Goal: Ask a question: Seek information or help from site administrators or community

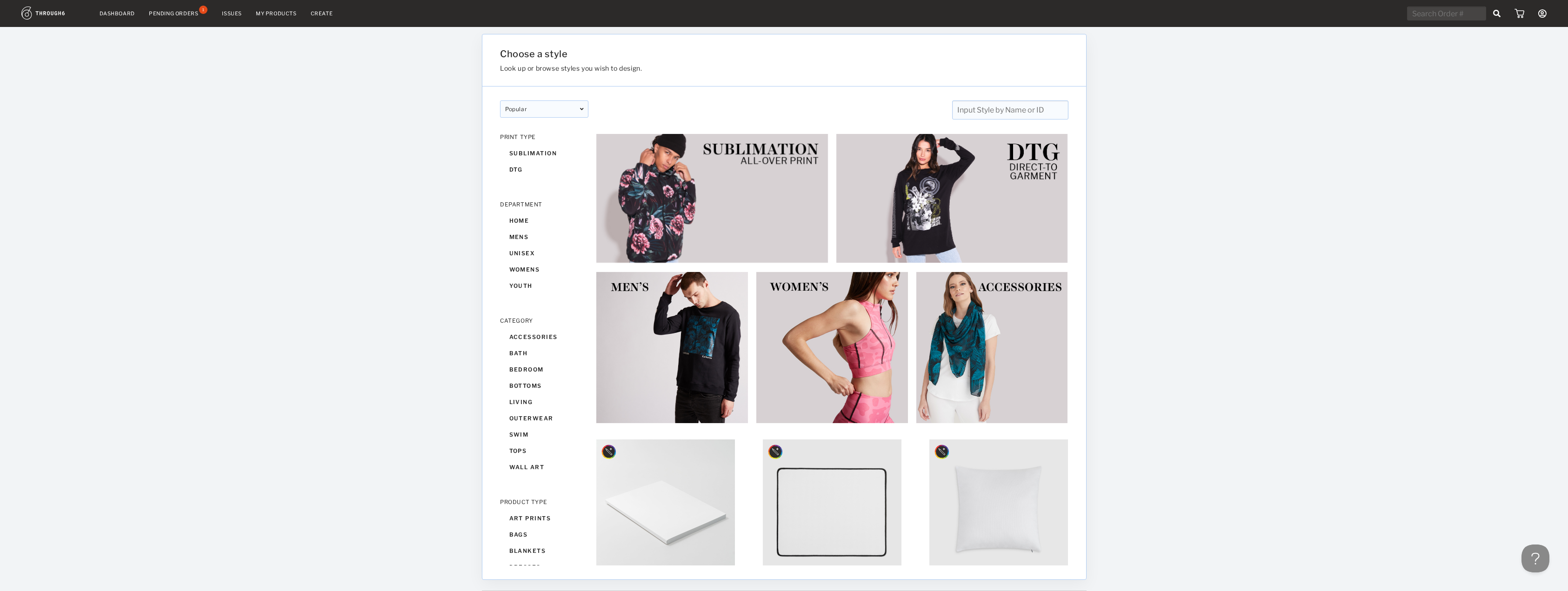
click at [174, 14] on div "Pending Orders" at bounding box center [173, 14] width 50 height 7
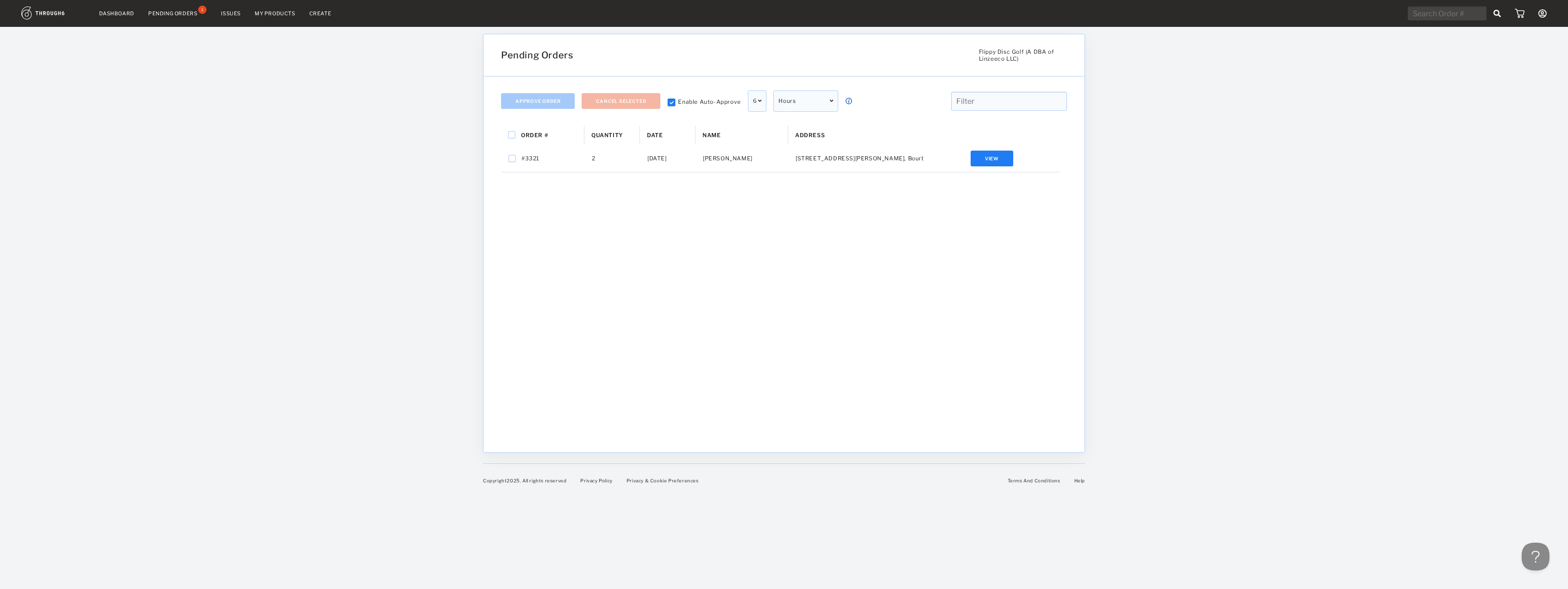
click at [6, 113] on div "Dashboard Pending Orders 1 Issues My Products Create My Account Create New Bran…" at bounding box center [784, 294] width 1568 height 589
click at [1539, 12] on icon at bounding box center [1543, 14] width 9 height 9
click at [1494, 123] on span "Sign Out" at bounding box center [1500, 120] width 82 height 15
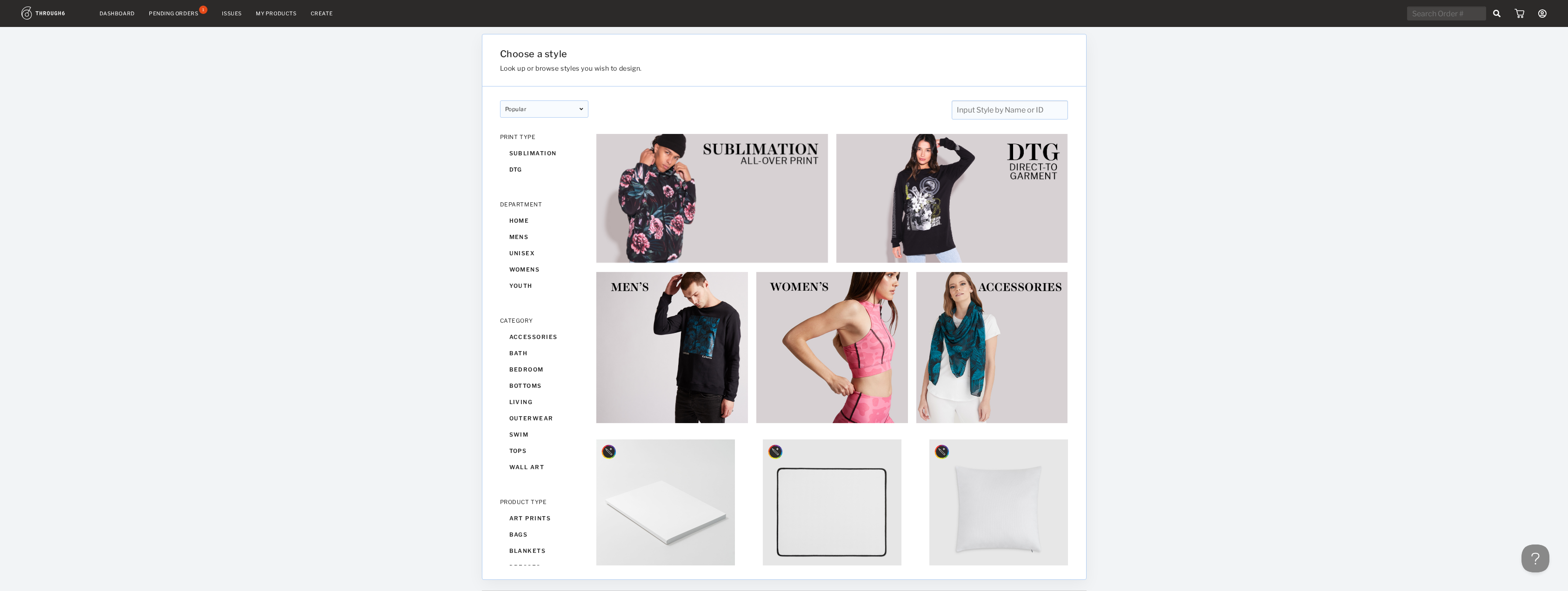
click at [129, 15] on link "Dashboard" at bounding box center [117, 14] width 35 height 7
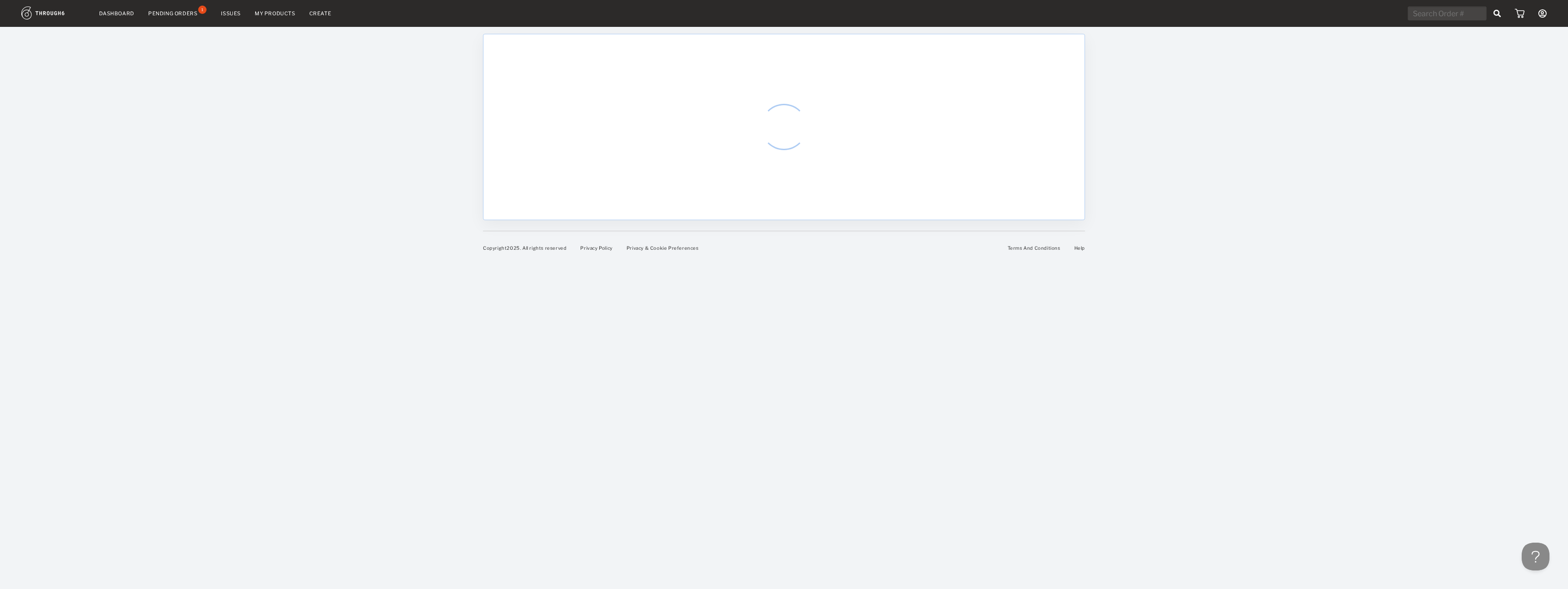
select select "7"
select select "2025"
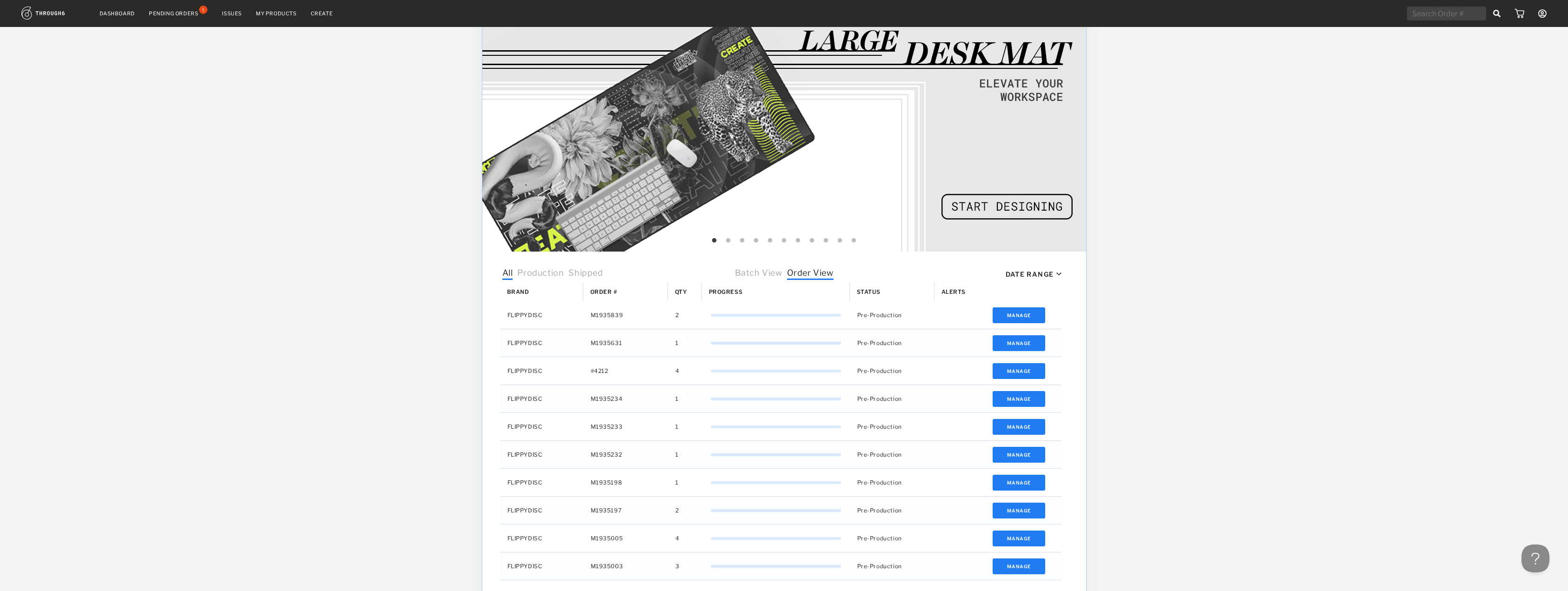
scroll to position [147, 0]
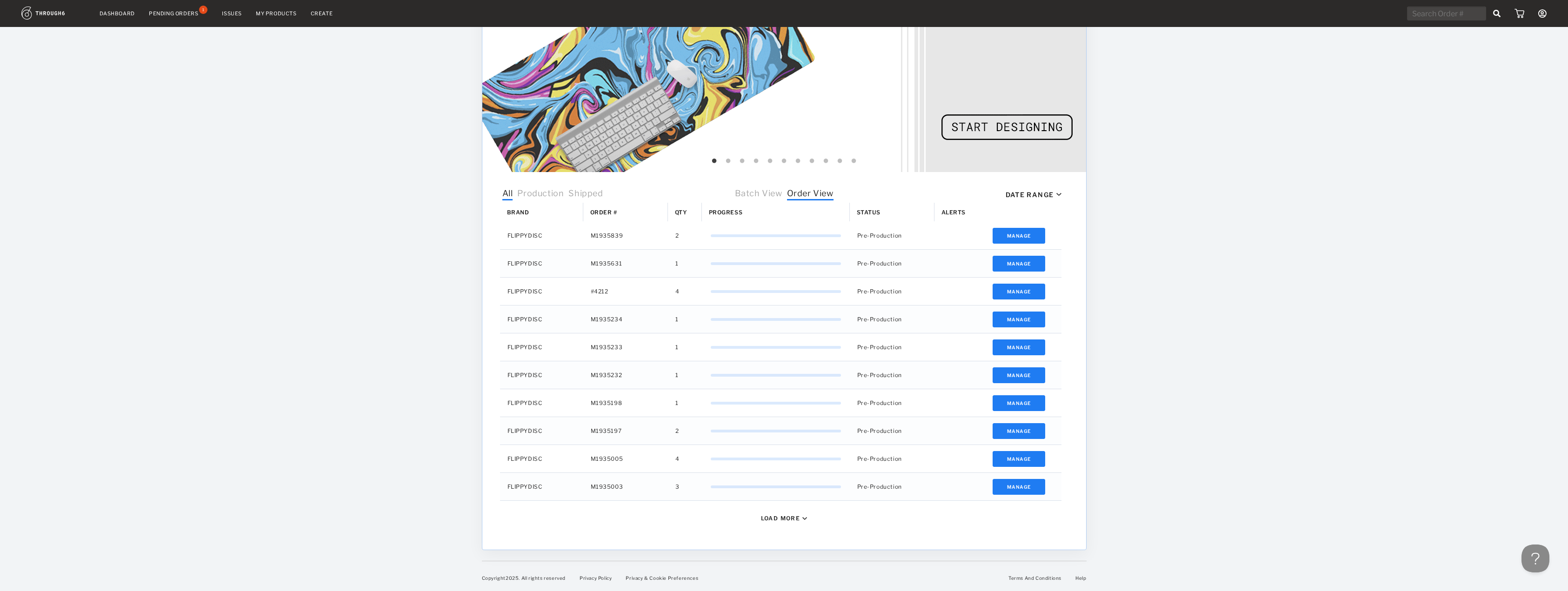
click at [776, 519] on div "Load More" at bounding box center [780, 518] width 40 height 7
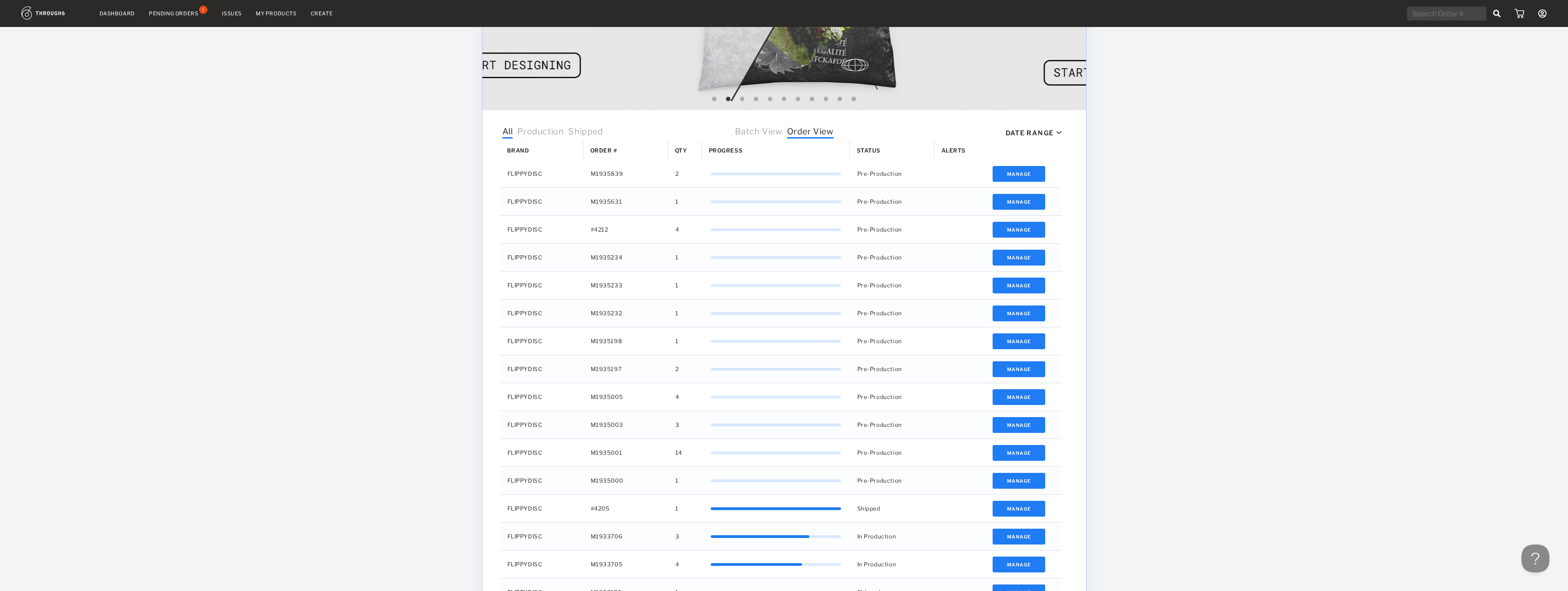
scroll to position [194, 0]
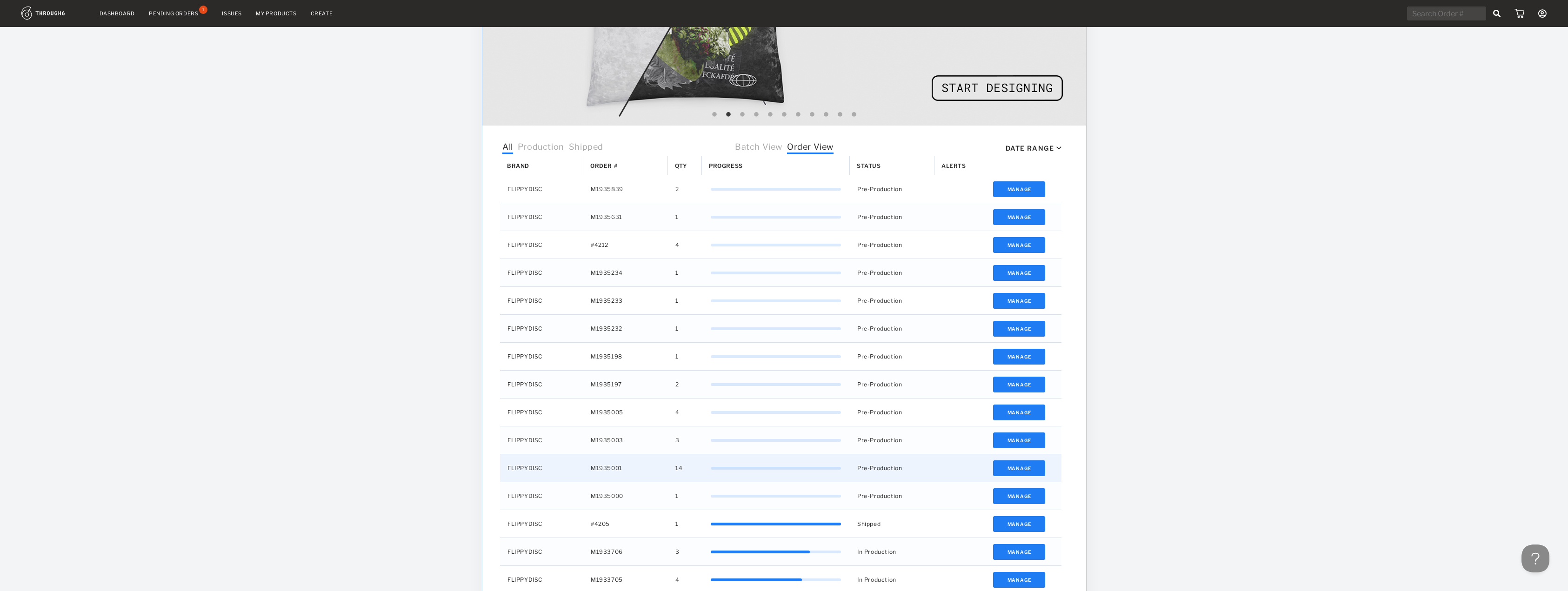
click at [822, 472] on div "0%" at bounding box center [776, 467] width 131 height 18
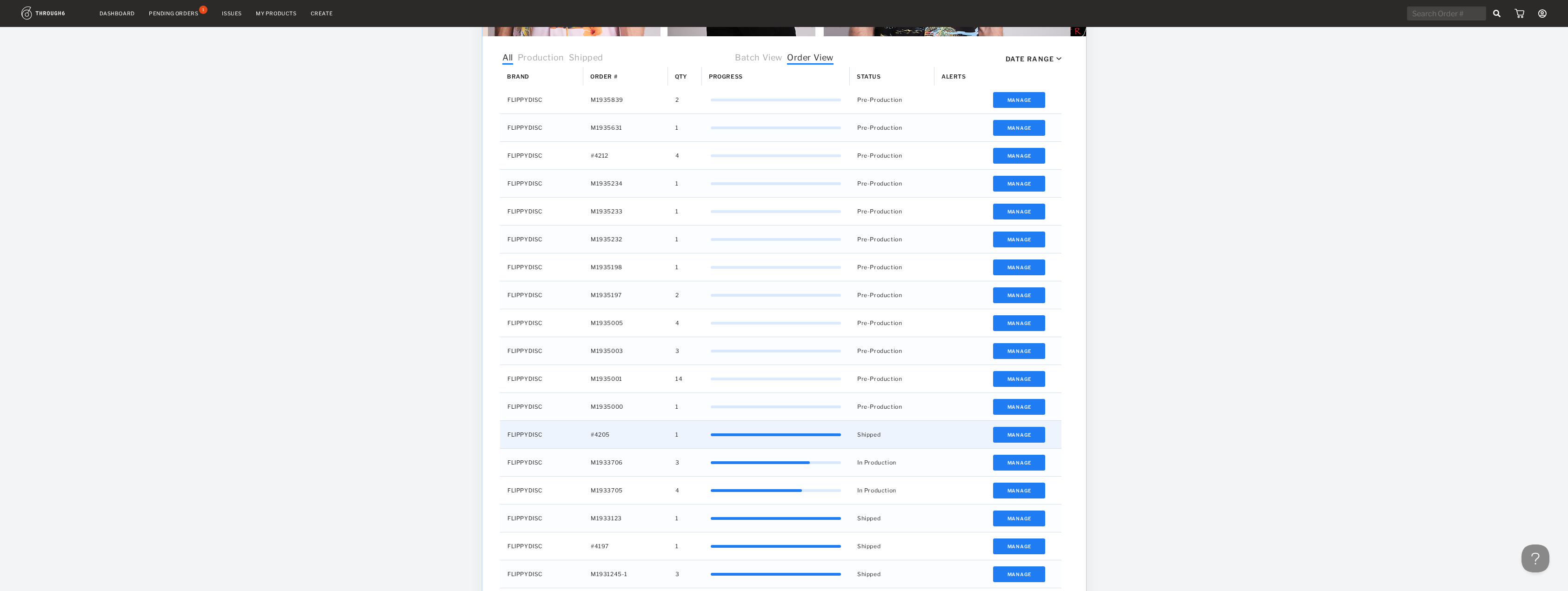
scroll to position [286, 0]
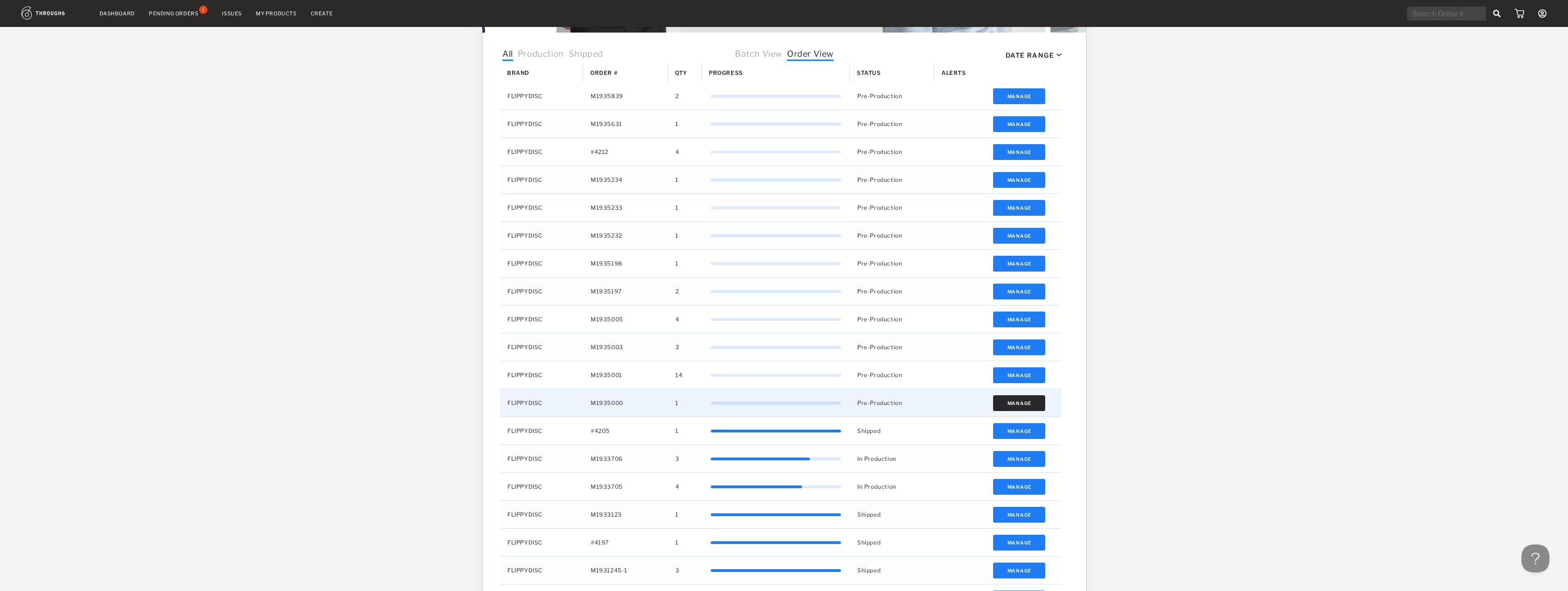
click at [1031, 406] on button "Manage" at bounding box center [1019, 403] width 53 height 16
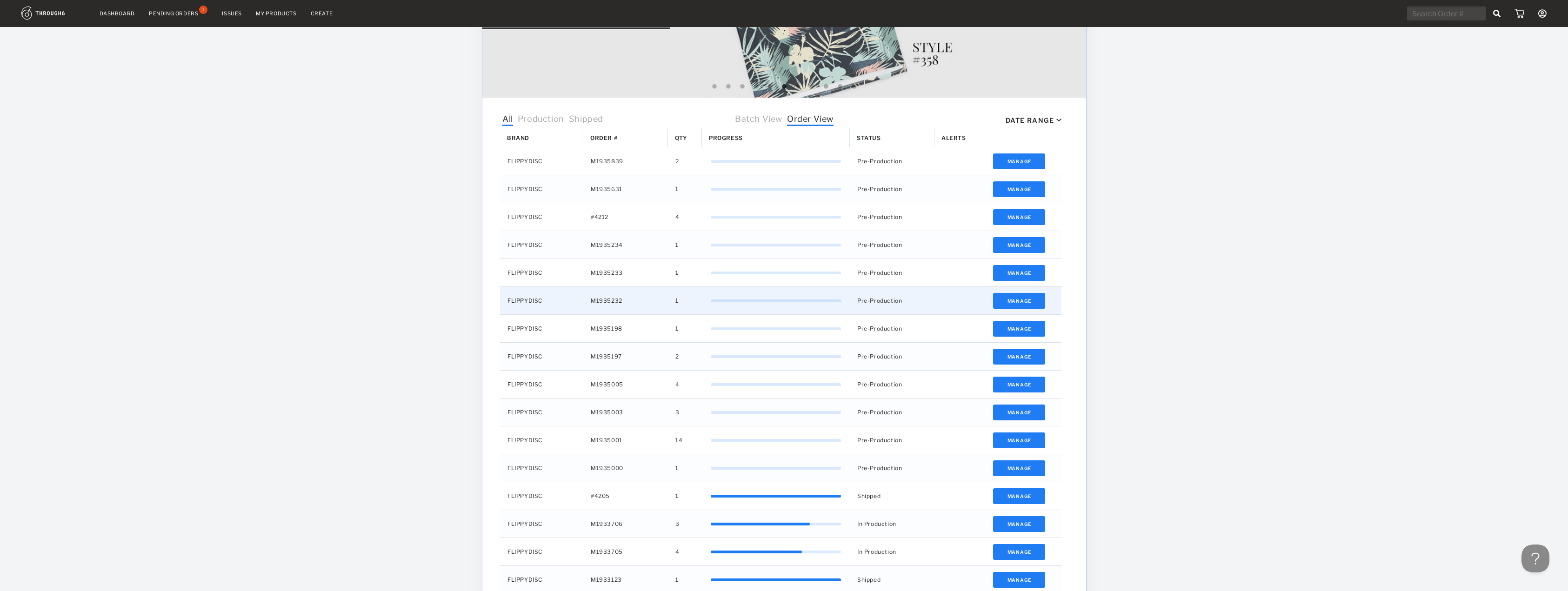
scroll to position [194, 0]
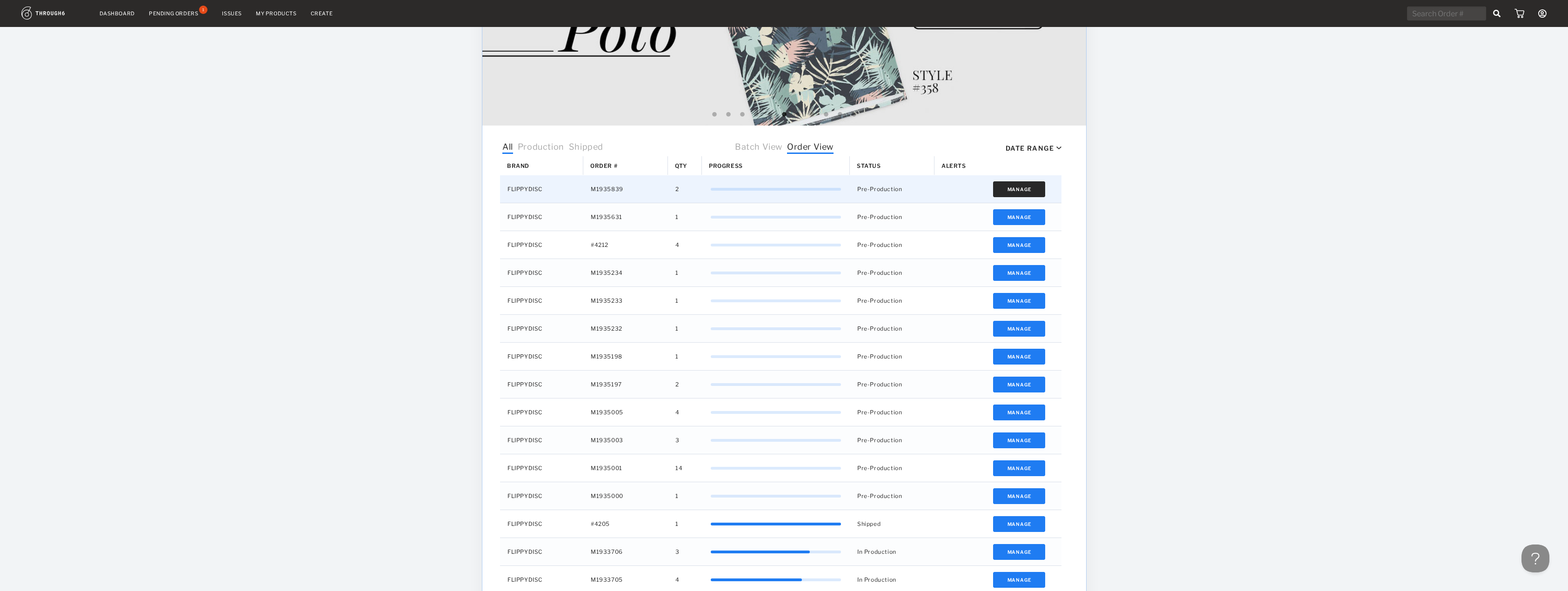
click at [1035, 188] on button "Manage" at bounding box center [1019, 189] width 53 height 16
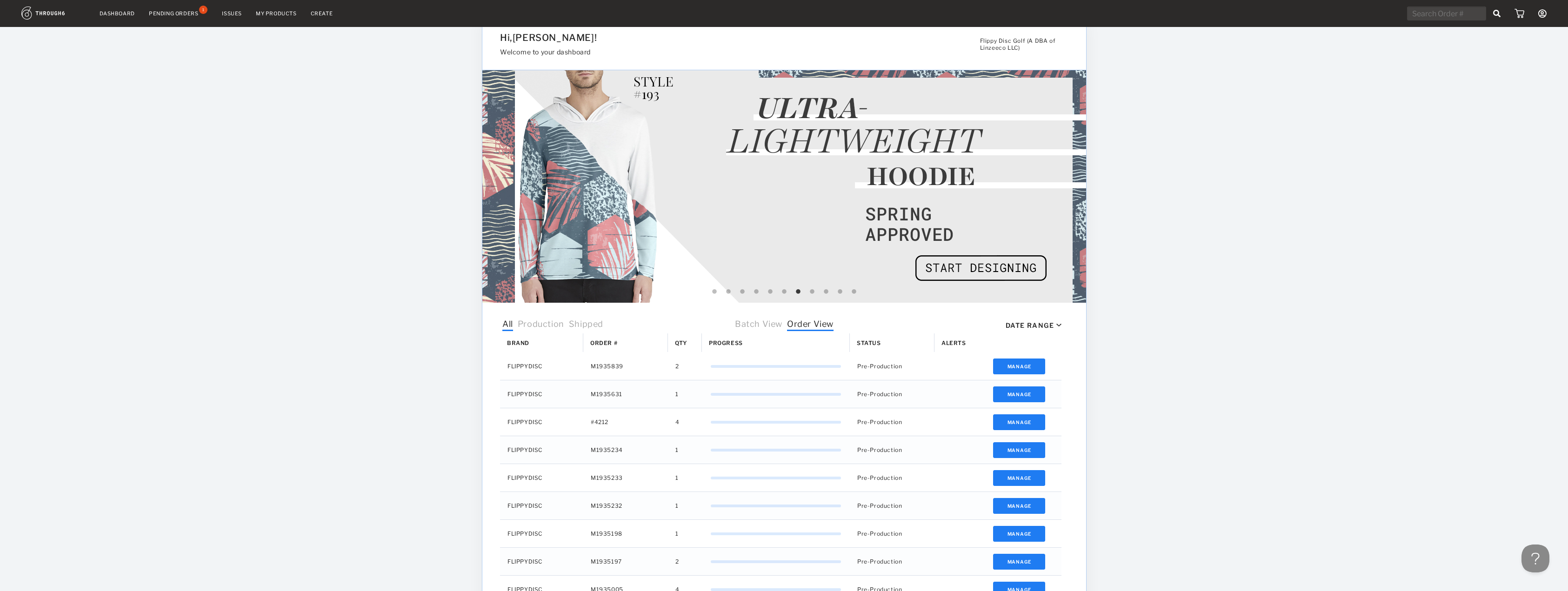
scroll to position [0, 0]
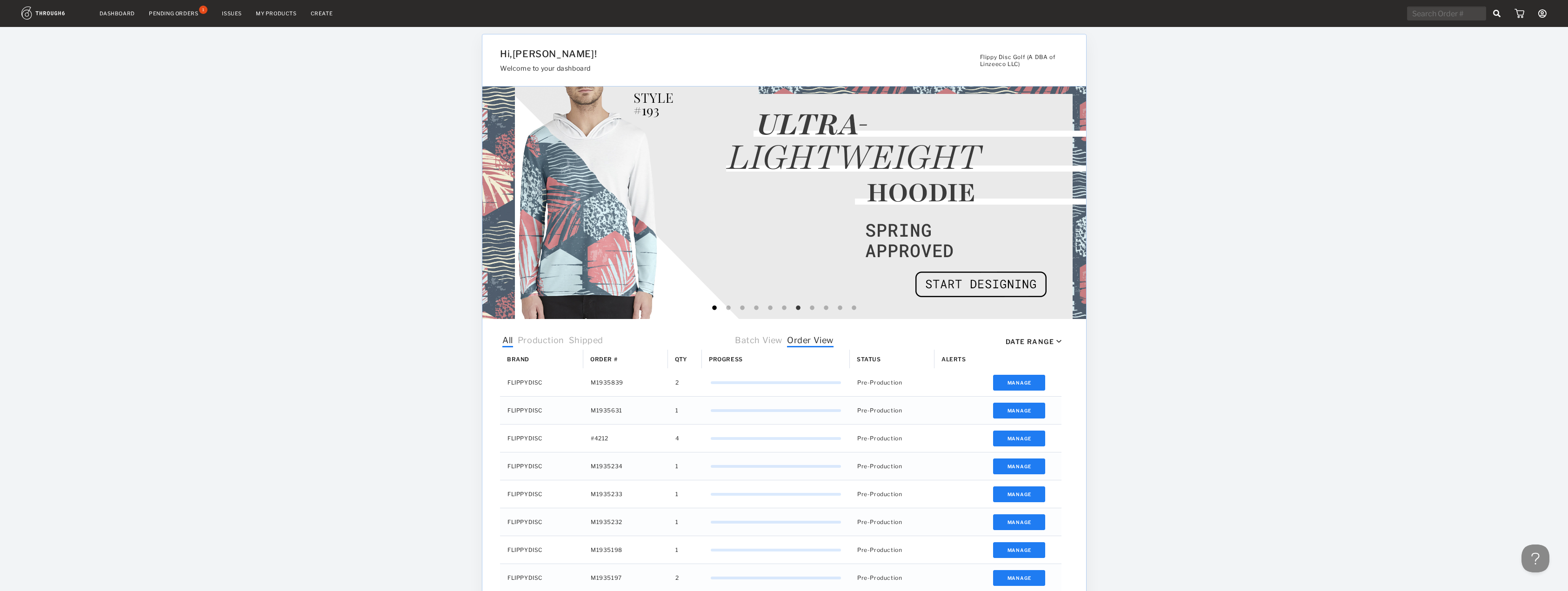
click at [715, 307] on button "1" at bounding box center [715, 309] width 10 height 10
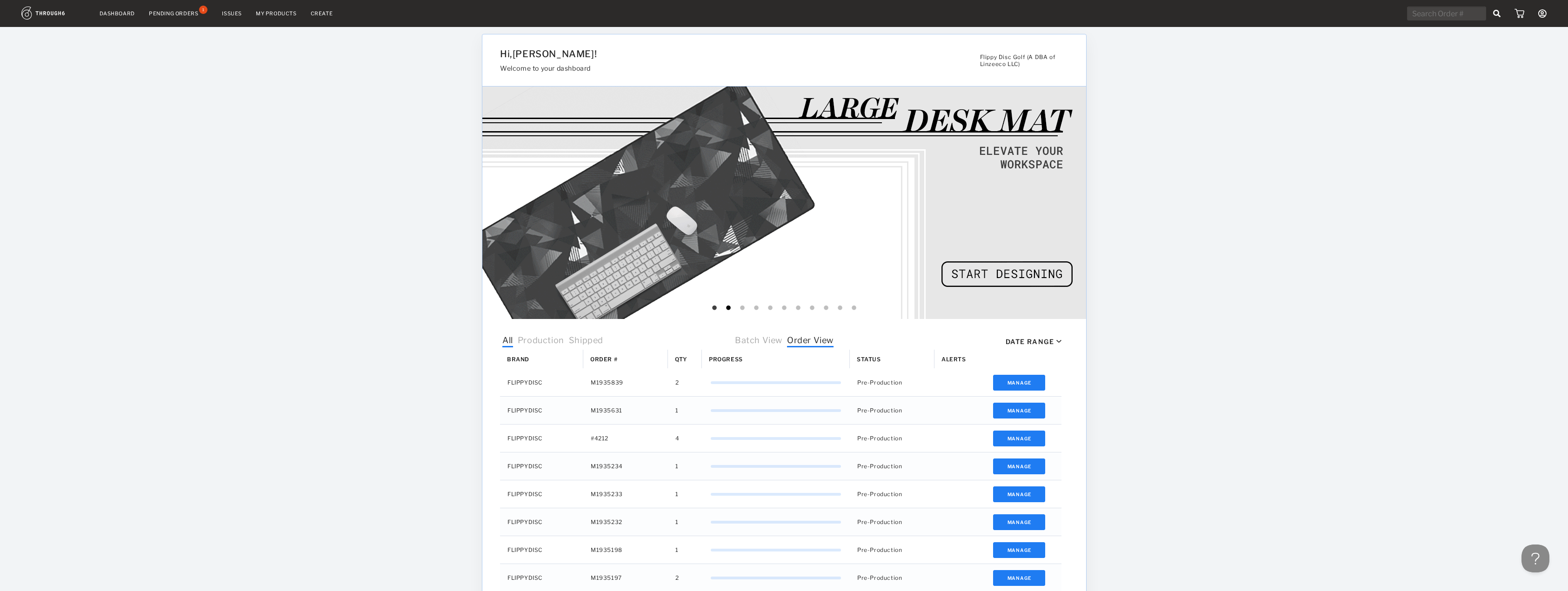
click at [727, 306] on button "2" at bounding box center [728, 309] width 10 height 10
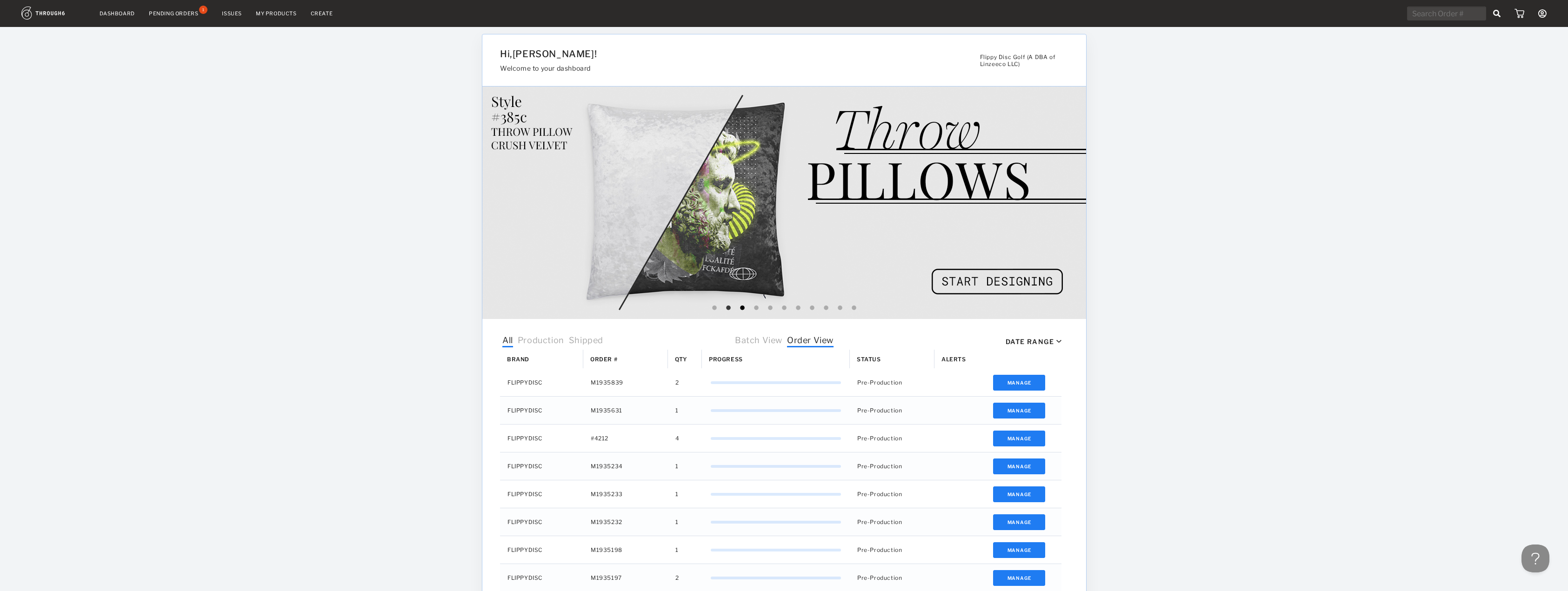
click at [741, 311] on button "3" at bounding box center [742, 309] width 10 height 10
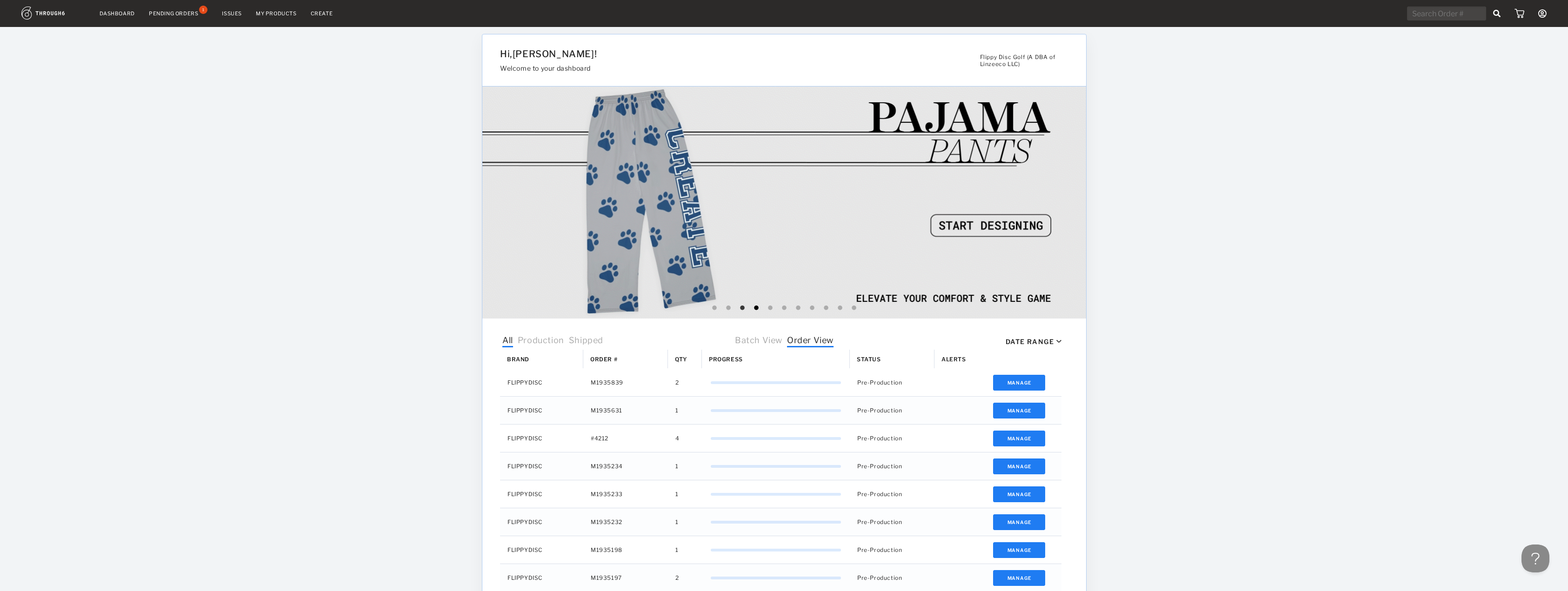
click at [756, 310] on button "4" at bounding box center [757, 309] width 10 height 10
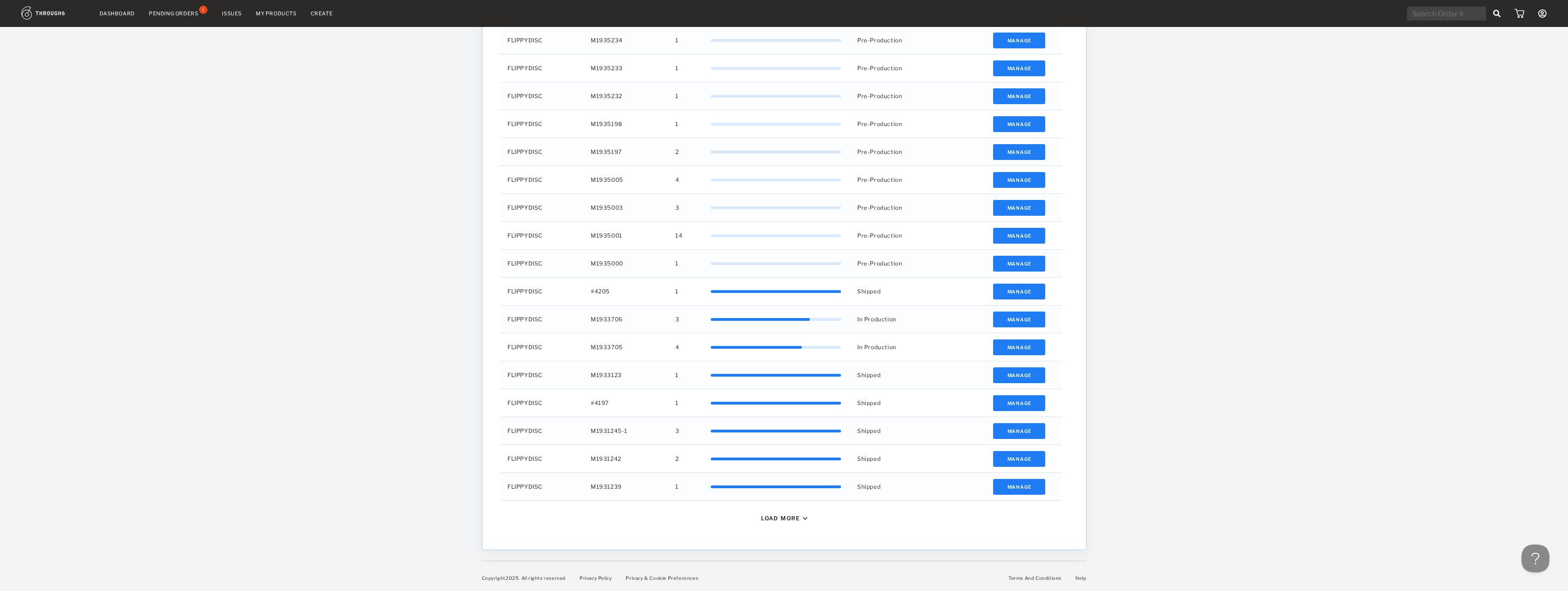
scroll to position [425, 0]
click at [1526, 550] on button at bounding box center [1533, 556] width 28 height 28
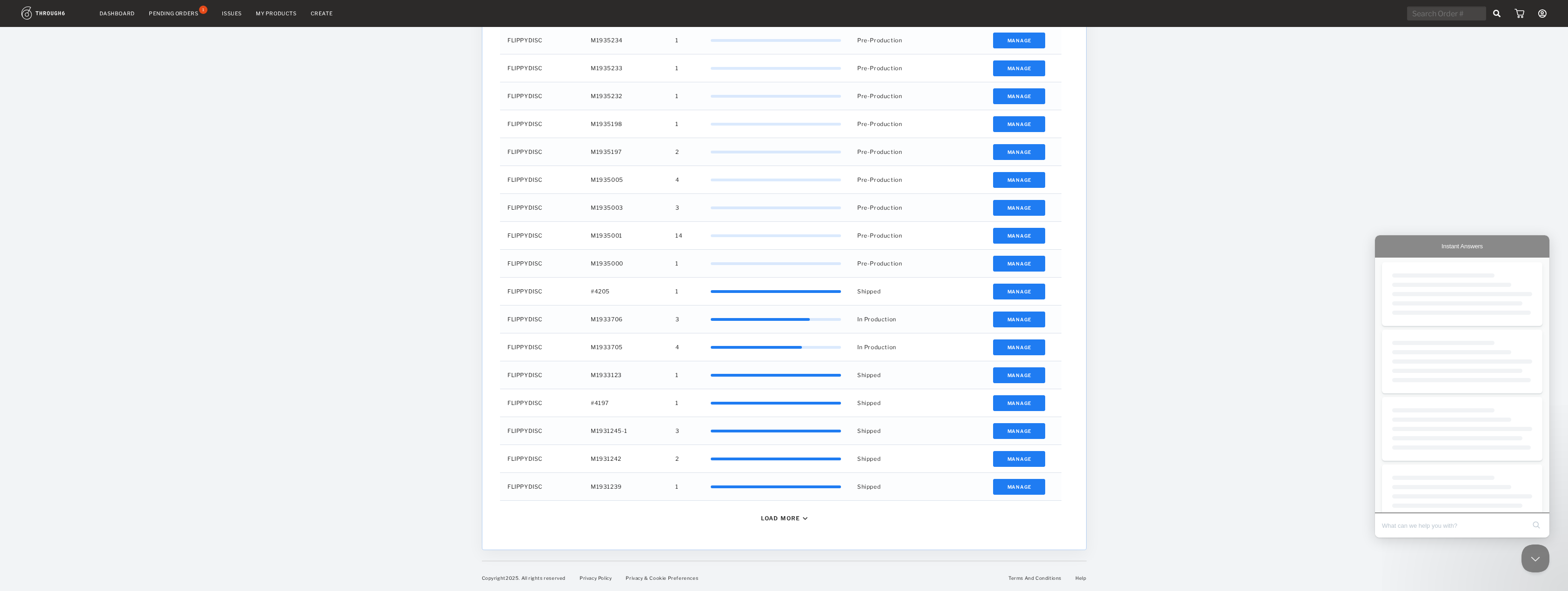
scroll to position [0, 0]
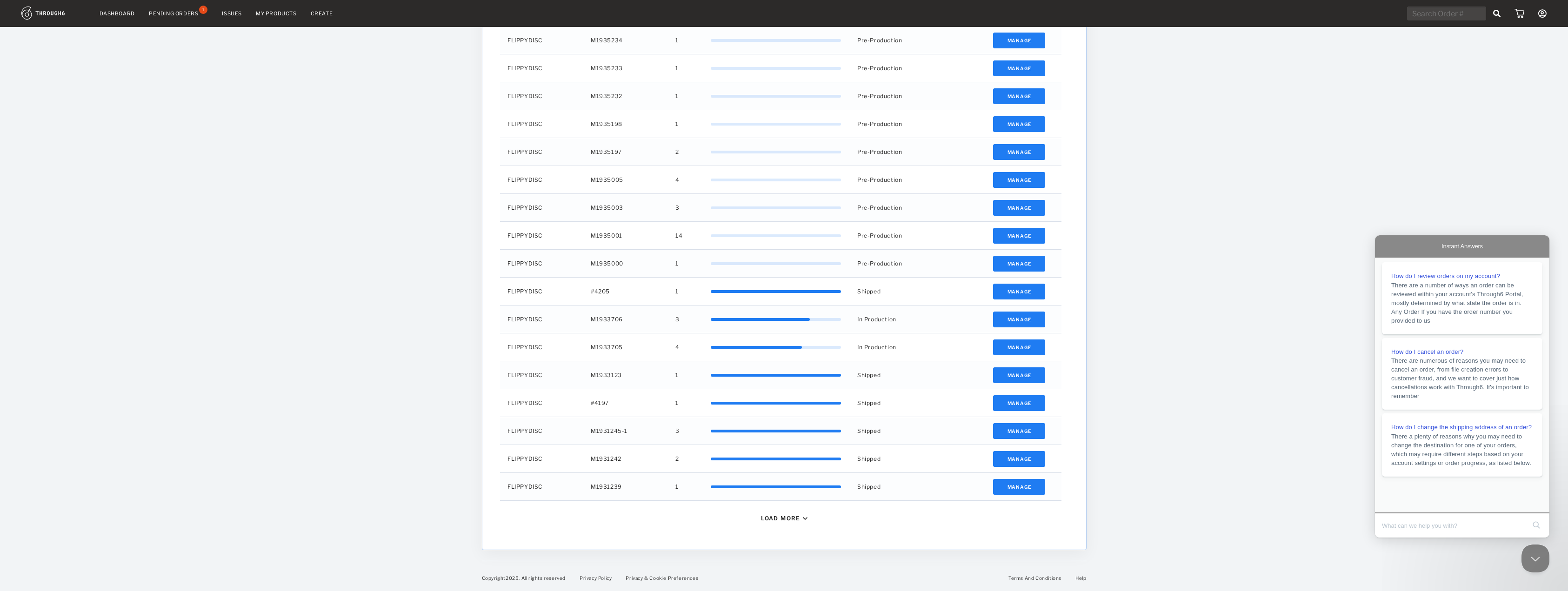
click at [1451, 525] on input "Search Doc articles" at bounding box center [1453, 526] width 143 height 19
type input "my orders are late"
click button "search" at bounding box center [1536, 525] width 15 height 15
click at [1481, 315] on span "The Pending Orders page the default start point for any eCommerce orders for an…" at bounding box center [1461, 297] width 148 height 34
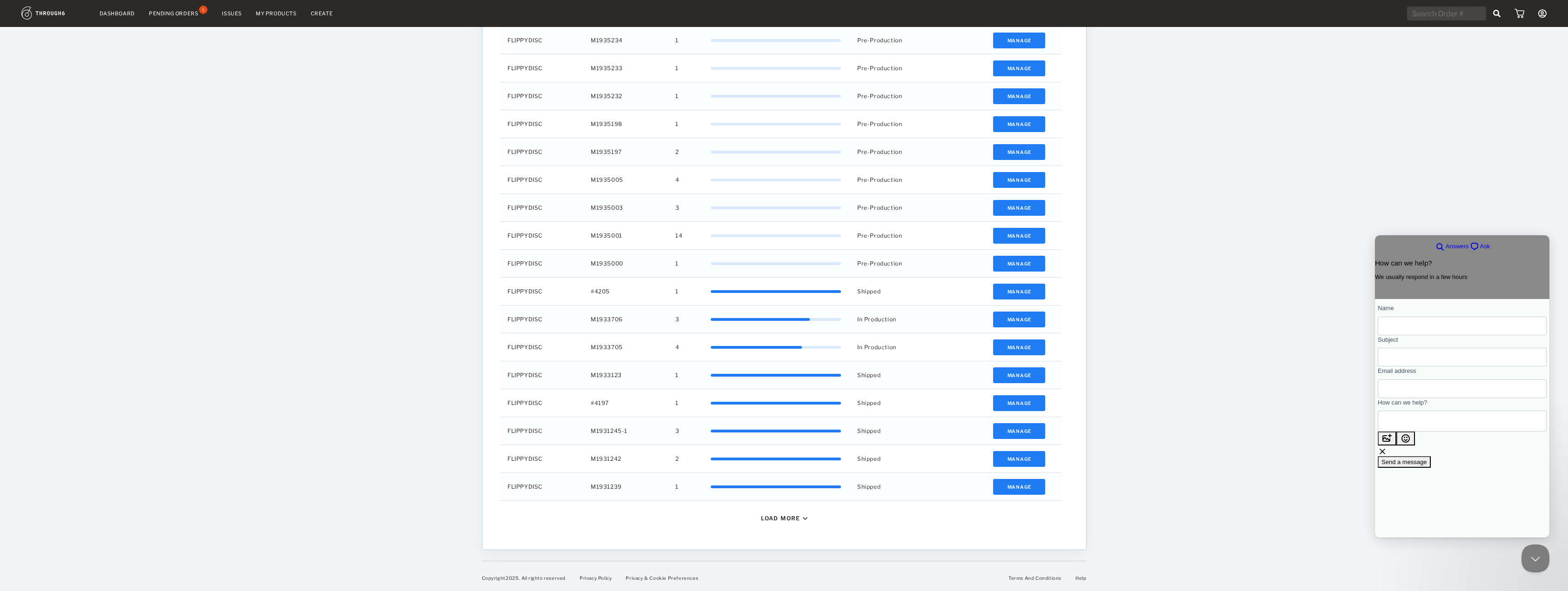
click at [1444, 326] on input "Name" at bounding box center [1462, 325] width 154 height 17
type input "Aaron Richter"
click at [1444, 365] on input "Subject" at bounding box center [1462, 356] width 154 height 17
type input "My orders are way behind"
click at [1428, 431] on textarea "How can we help?" at bounding box center [1427, 421] width 84 height 20
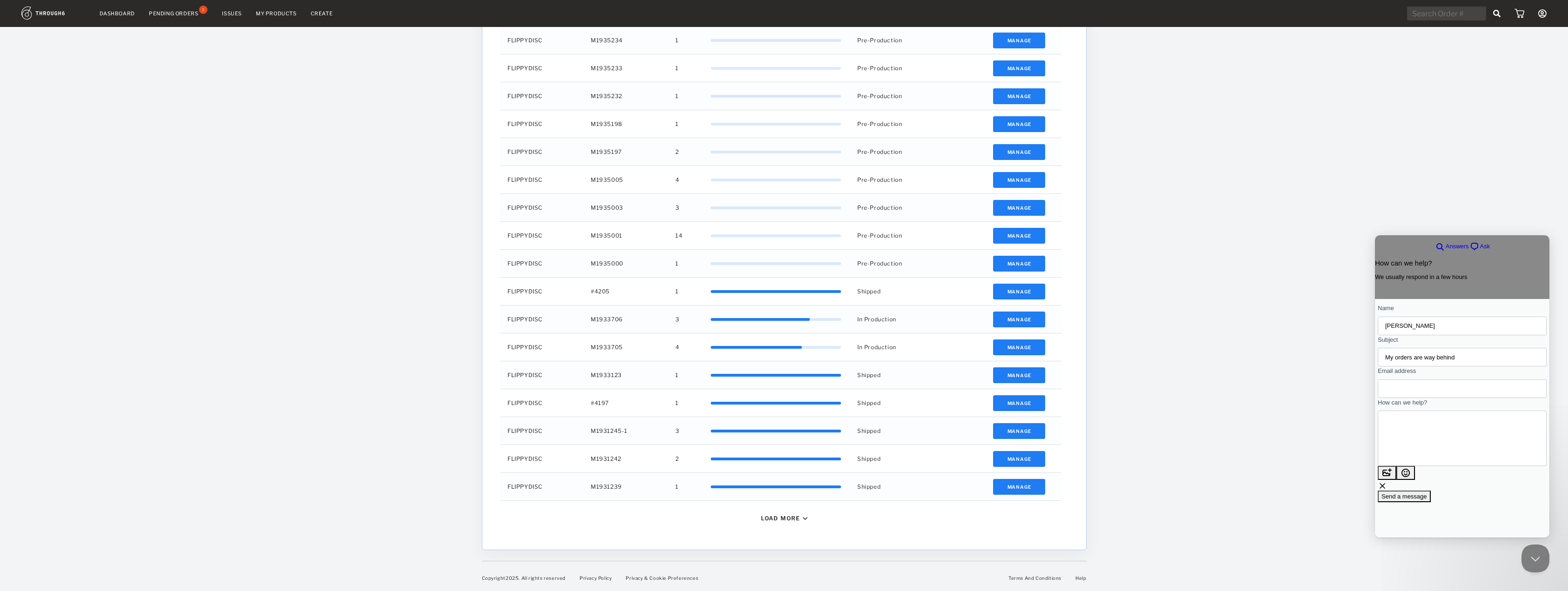
scroll to position [6, 0]
type textarea "Hello, My customers are furious that their order is so far behind (about 6 week…"
click at [1434, 396] on input "Email address" at bounding box center [1462, 388] width 154 height 17
type input "aaron@flippydiscgolf.com"
click at [1411, 460] on textarea "Hello, My customers are furious that their order is so far behind (about 6 week…" at bounding box center [1398, 438] width 26 height 52
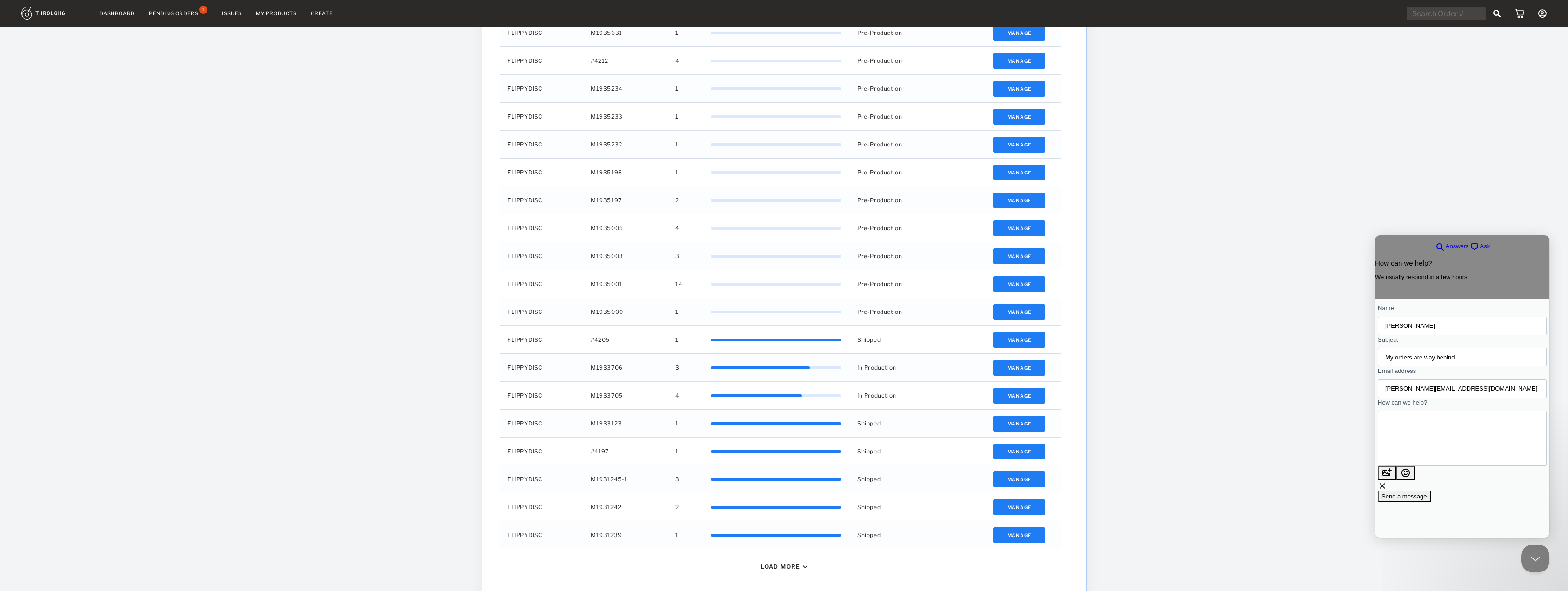
scroll to position [333, 0]
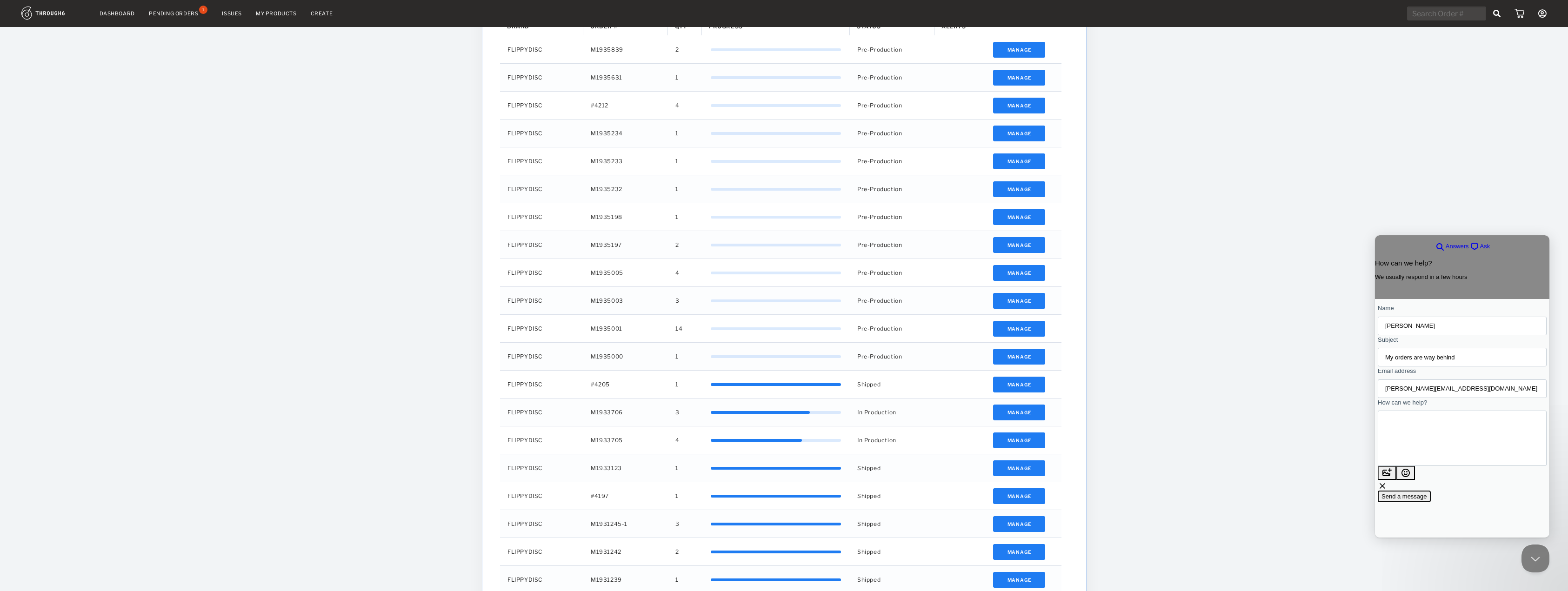
click at [1427, 499] on span "Send a message" at bounding box center [1403, 496] width 46 height 7
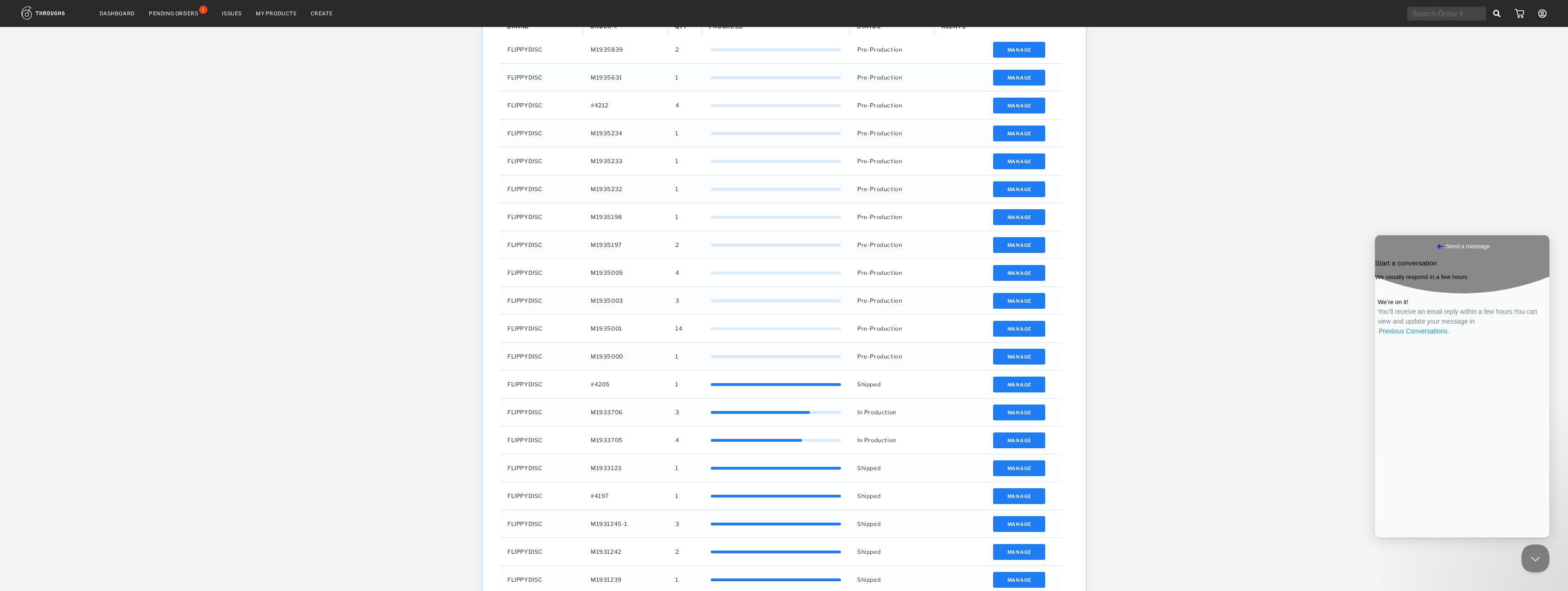
click at [1450, 336] on link "Previous Conversations ." at bounding box center [1414, 331] width 73 height 10
click at [1474, 288] on span "Received . Waiting for an answer" at bounding box center [1438, 284] width 80 height 7
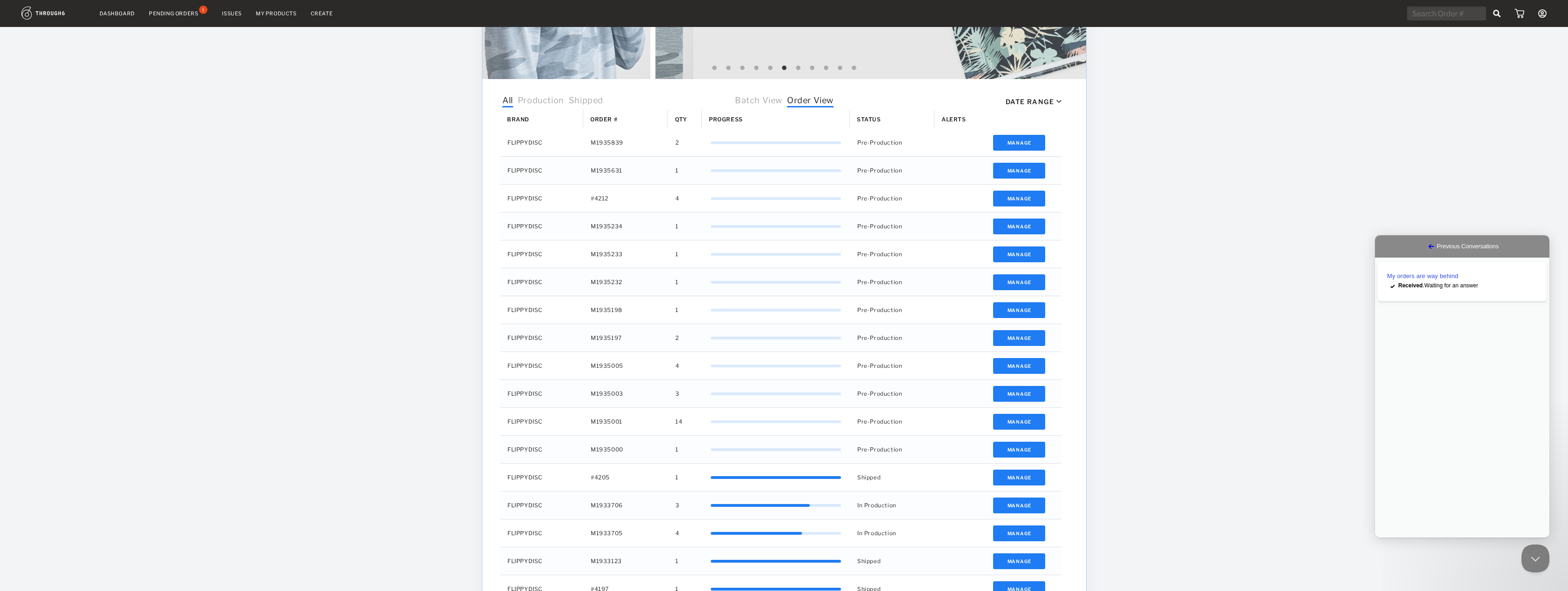
click at [1316, 398] on div "Dashboard Pending Orders 1 Issues My Products Create My Account Create New Bran…" at bounding box center [784, 269] width 1568 height 1016
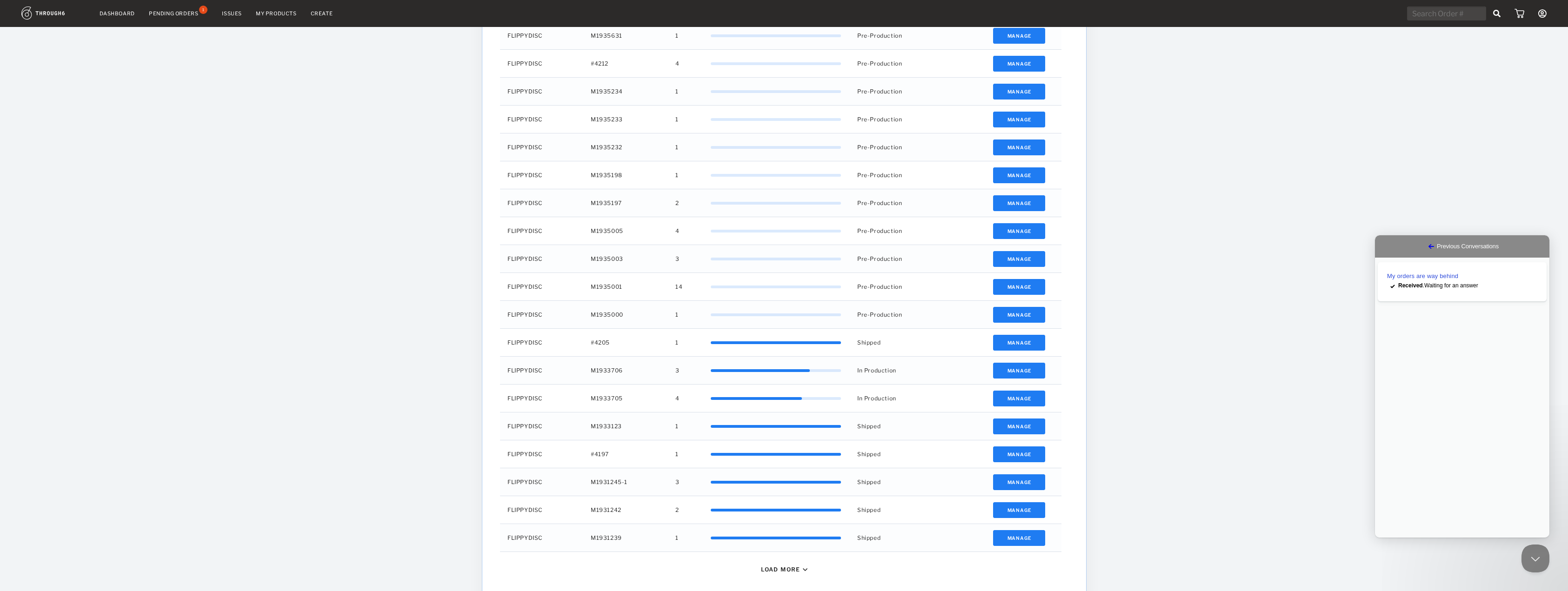
scroll to position [425, 0]
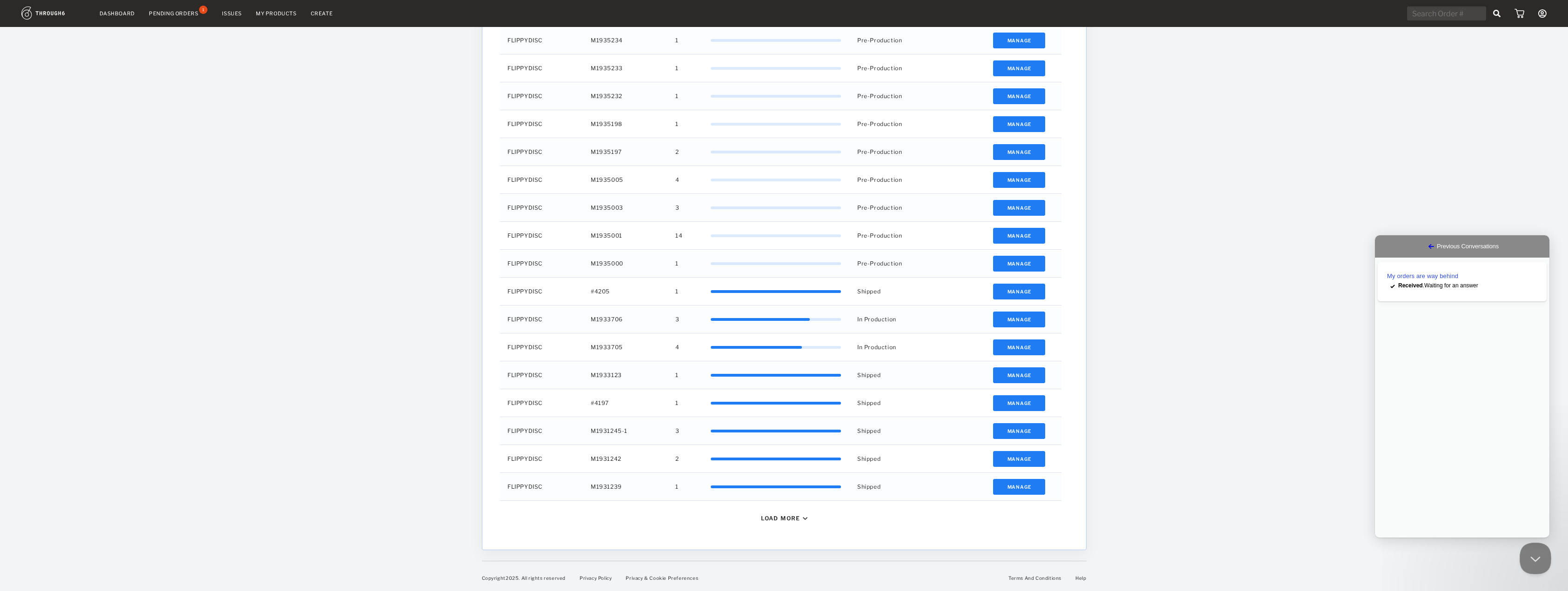
click at [1533, 559] on button "Close Beacon popover" at bounding box center [1533, 556] width 28 height 28
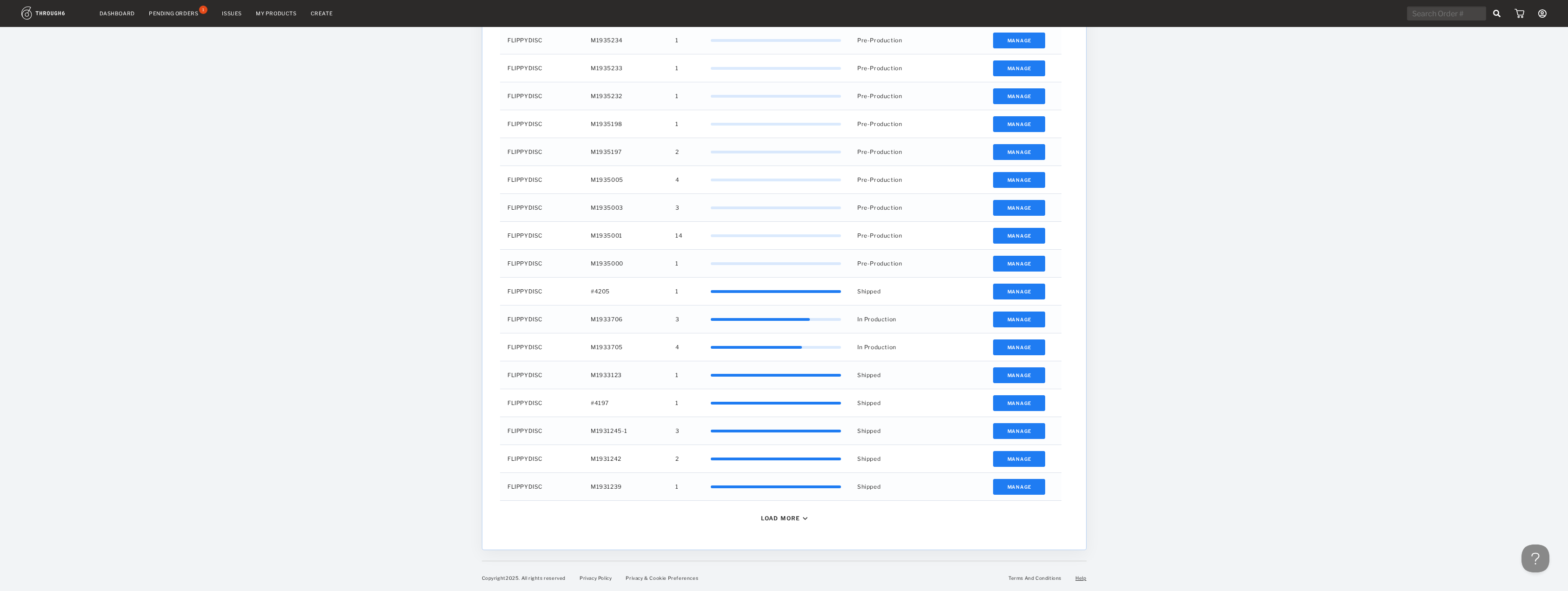
click at [1082, 579] on link "Help" at bounding box center [1080, 578] width 11 height 6
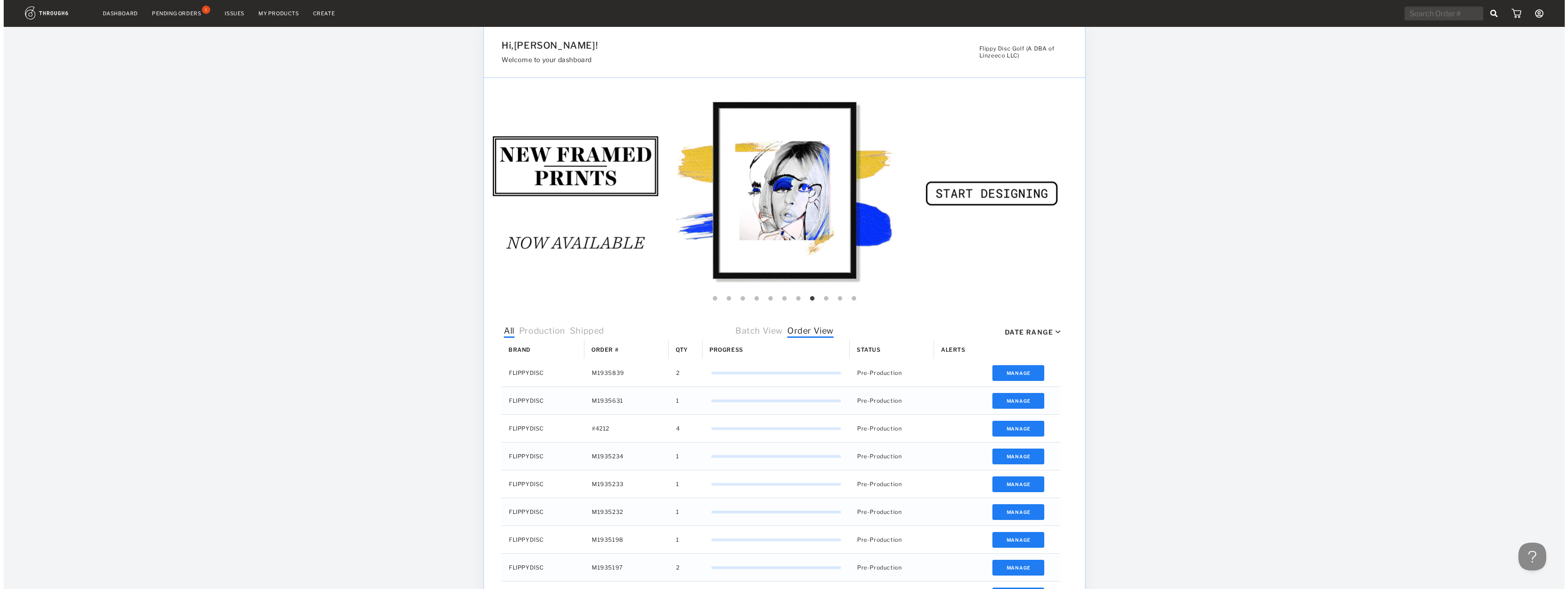
scroll to position [0, 0]
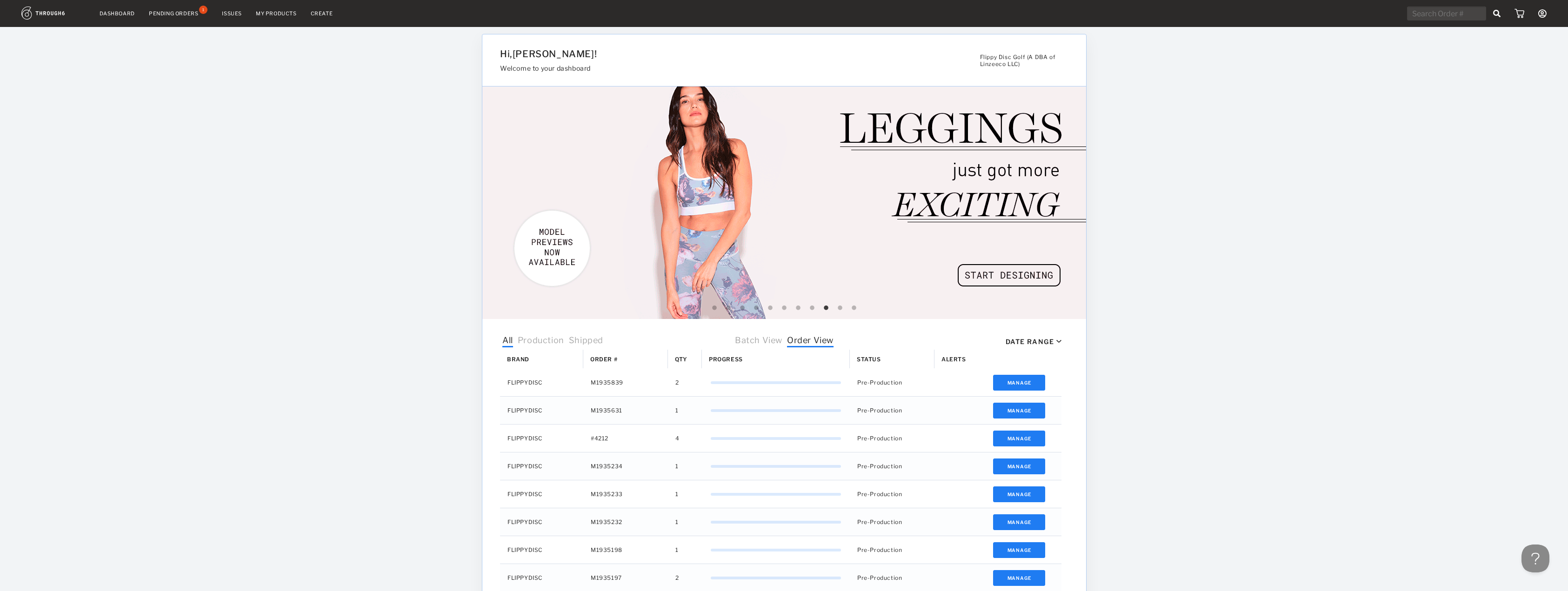
click at [50, 13] on img at bounding box center [54, 13] width 64 height 13
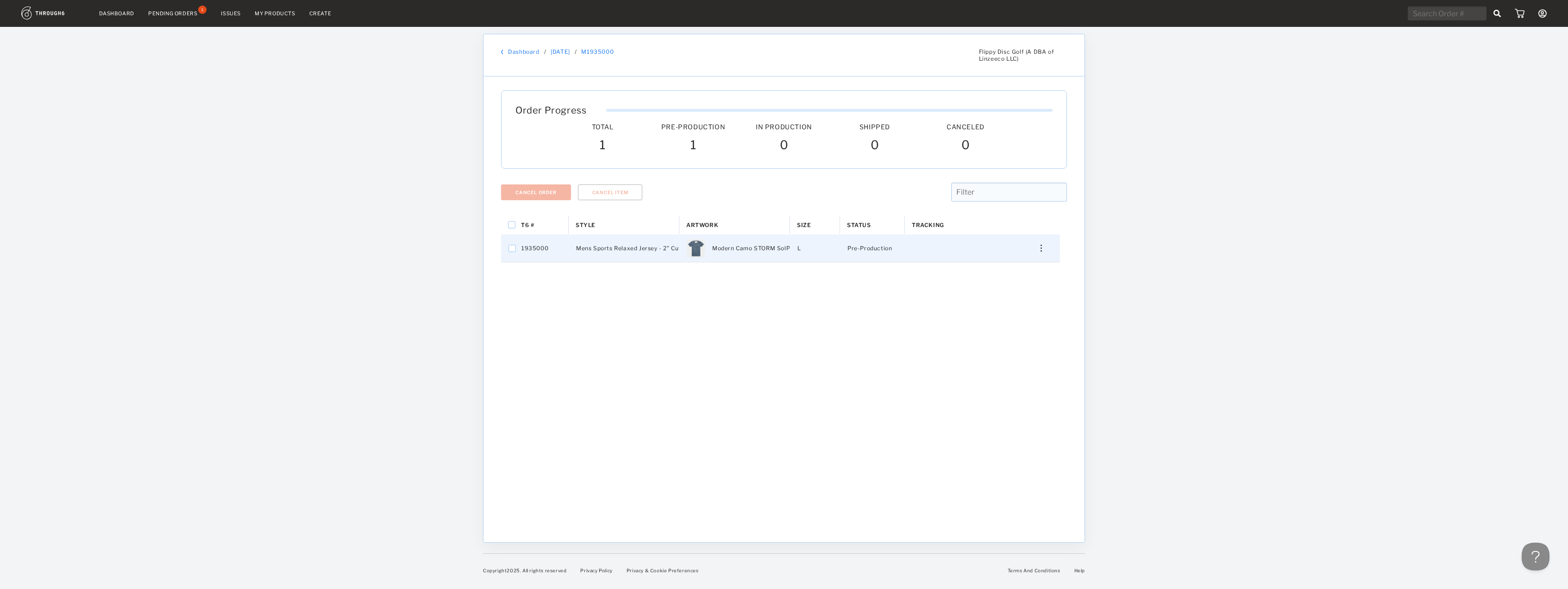
click at [1042, 247] on div "Press SPACE to select this row." at bounding box center [1038, 247] width 22 height 7
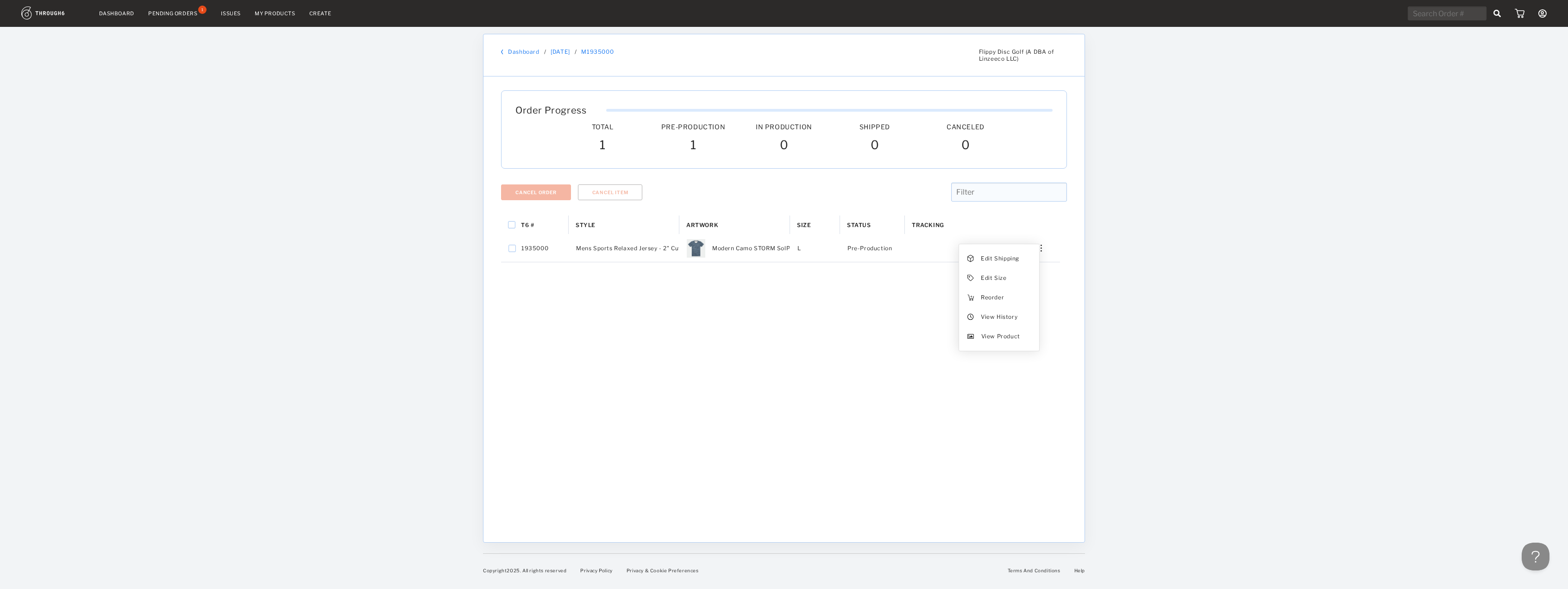
click at [1053, 308] on div "T6 # Style Artwork" at bounding box center [784, 372] width 566 height 312
click at [870, 437] on div "T6 # Style Artwork" at bounding box center [784, 372] width 566 height 312
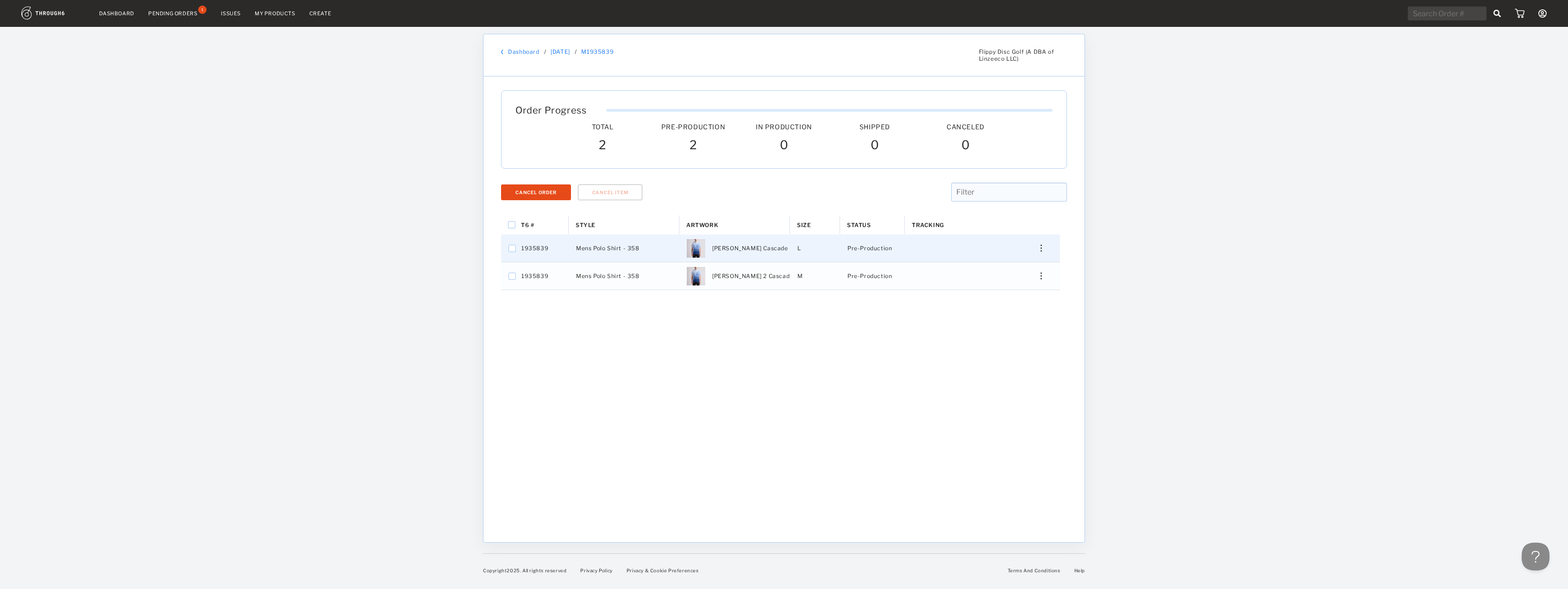
click at [1043, 248] on div "Press SPACE to select this row." at bounding box center [1038, 247] width 22 height 7
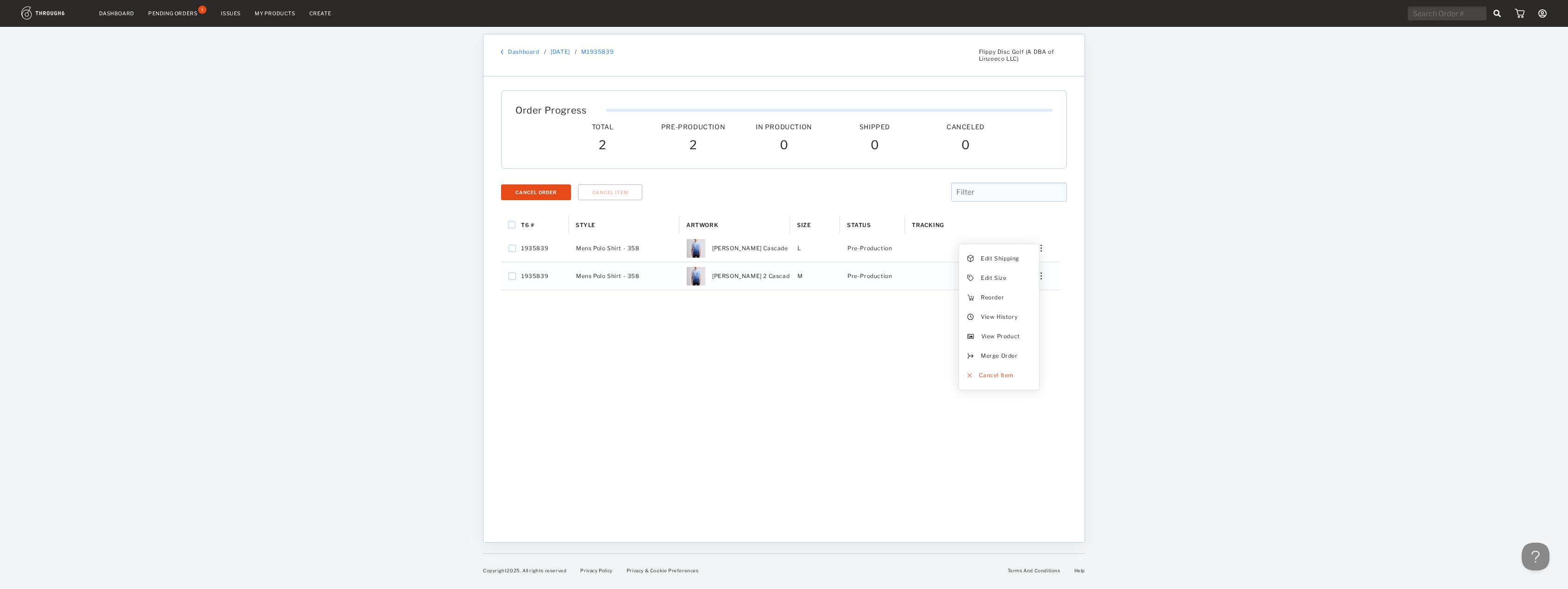
click at [1065, 219] on div "T6 # Style Artwork Size" at bounding box center [784, 225] width 566 height 19
click at [848, 424] on div "T6 # Style Artwork" at bounding box center [784, 372] width 566 height 312
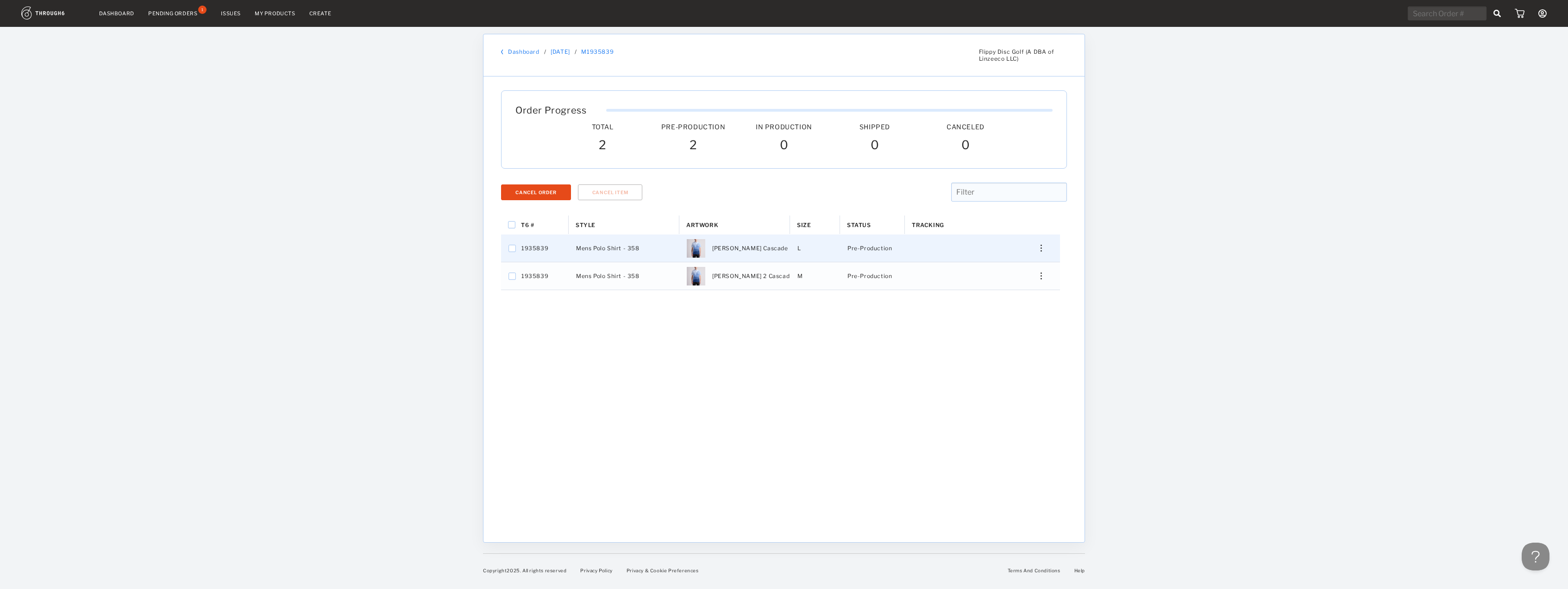
click at [1040, 250] on div "Press SPACE to select this row." at bounding box center [1038, 247] width 22 height 7
click at [1014, 319] on span "View History" at bounding box center [1000, 316] width 37 height 12
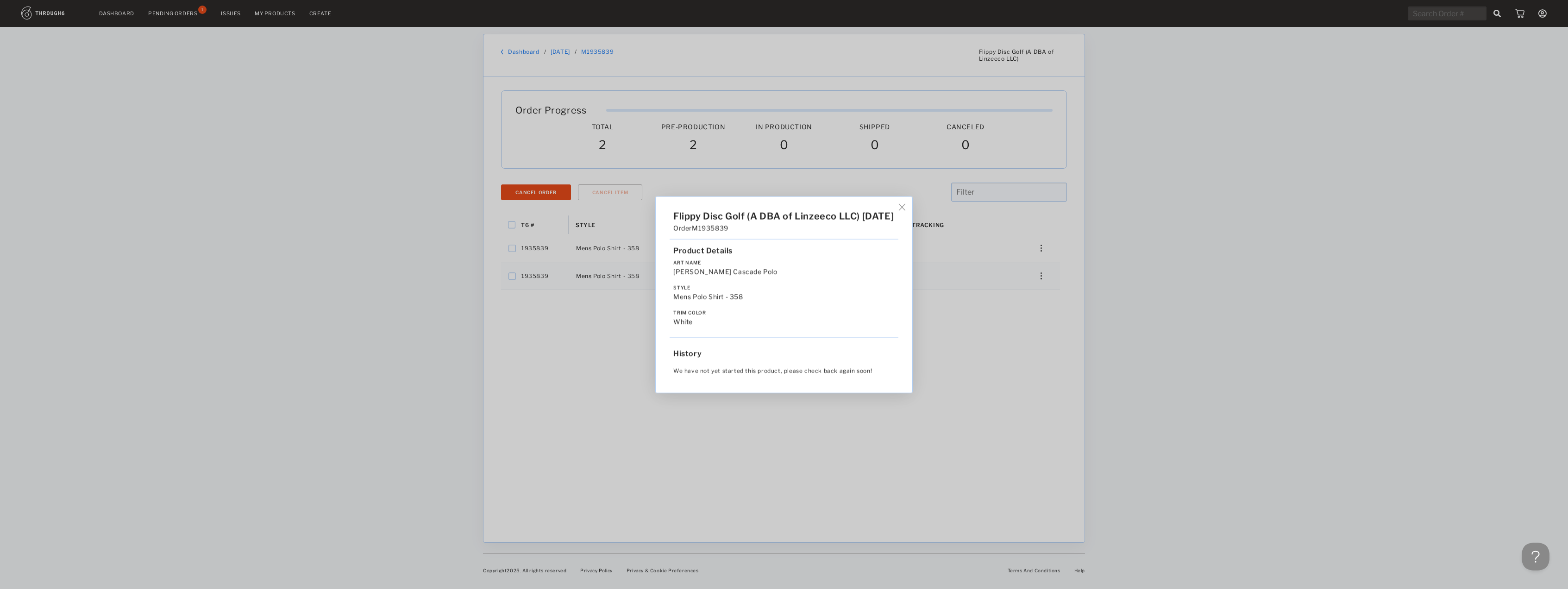
click at [906, 206] on img at bounding box center [902, 207] width 7 height 7
